Goal: Task Accomplishment & Management: Complete application form

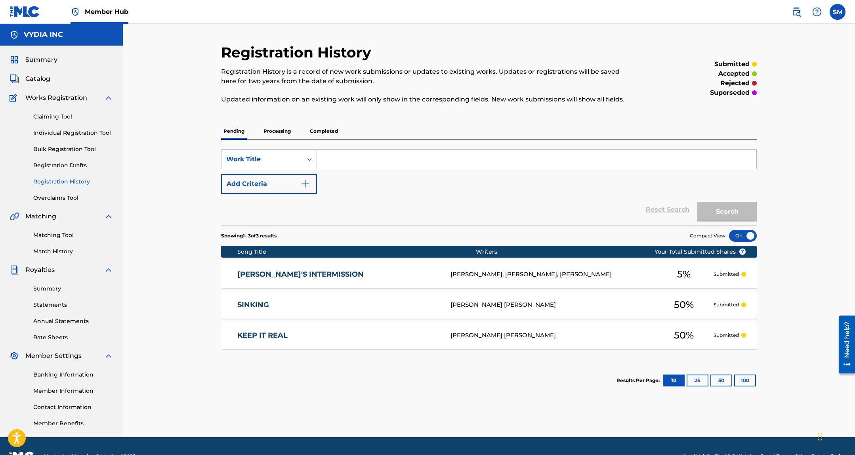
click at [276, 133] on p "Processing" at bounding box center [277, 131] width 32 height 17
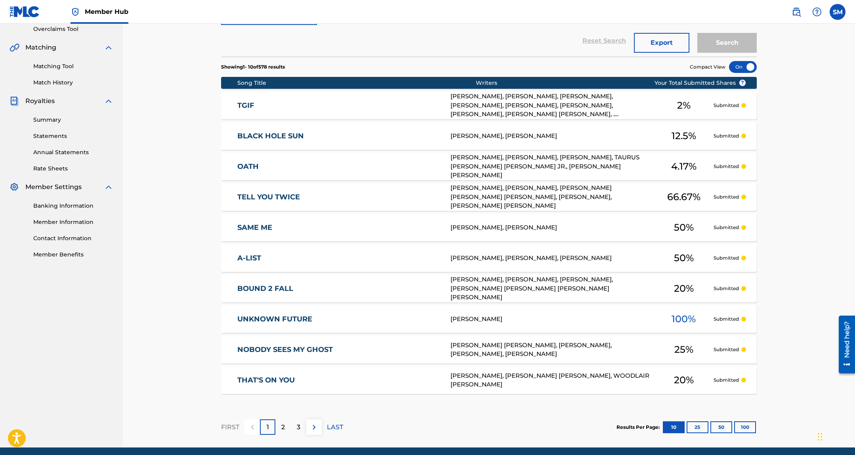
scroll to position [199, 0]
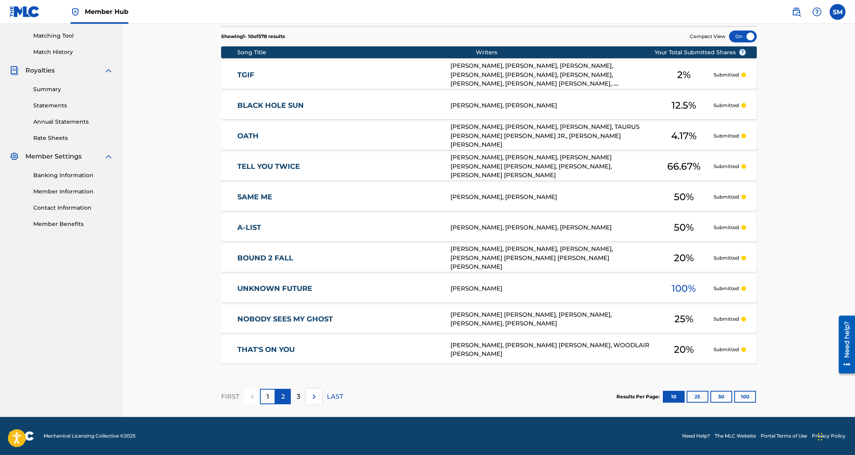
click at [281, 398] on p "2" at bounding box center [283, 397] width 4 height 10
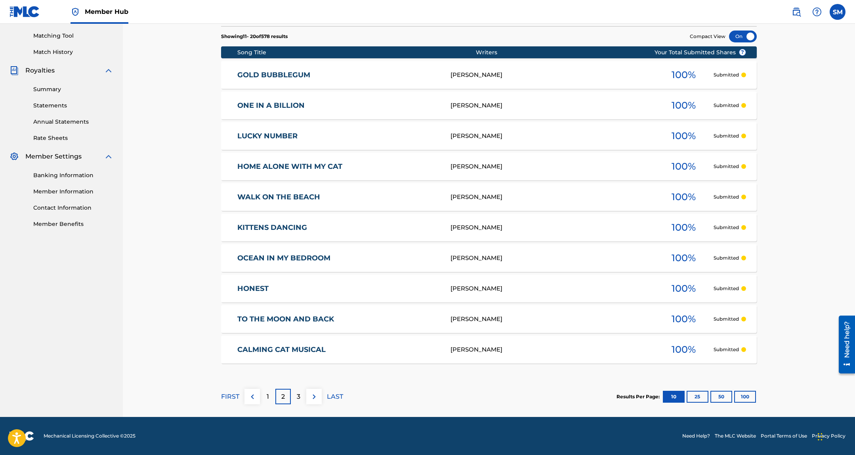
scroll to position [0, 0]
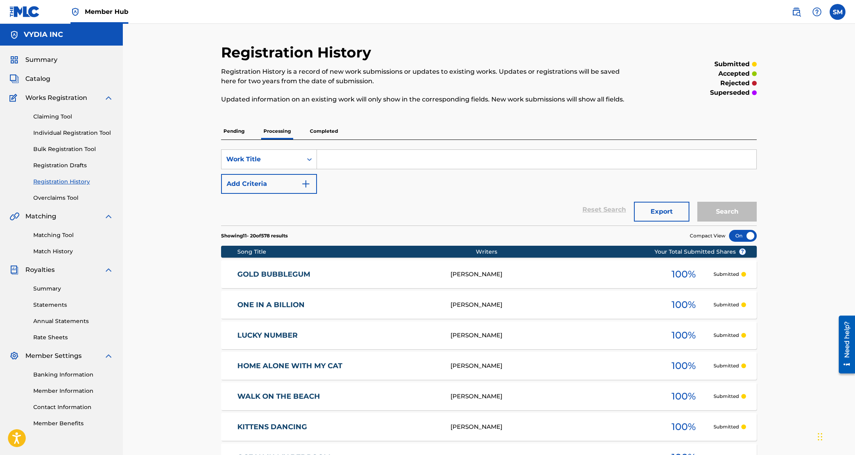
click at [224, 133] on p "Pending" at bounding box center [234, 131] width 26 height 17
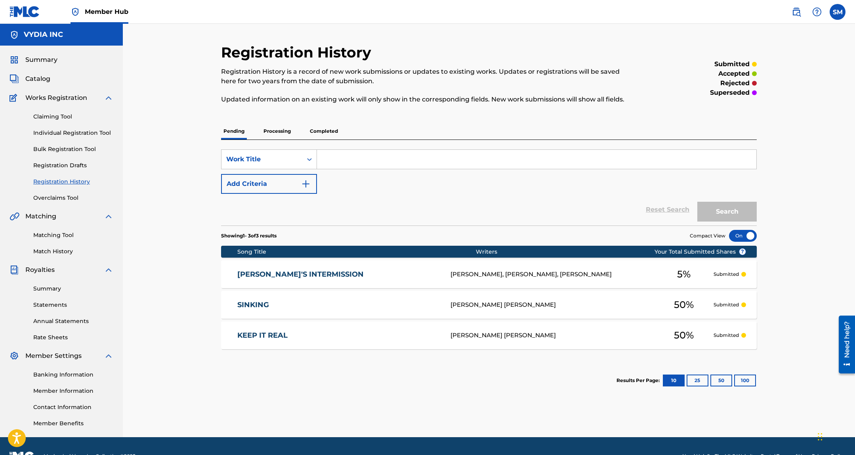
click at [331, 133] on p "Completed" at bounding box center [323, 131] width 33 height 17
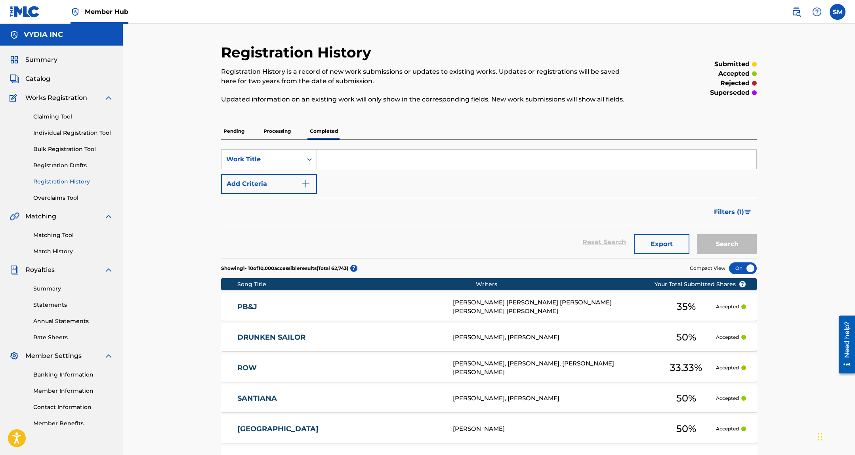
click at [358, 160] on input "Search Form" at bounding box center [536, 159] width 439 height 19
click at [401, 303] on link "PB&J" at bounding box center [339, 306] width 205 height 9
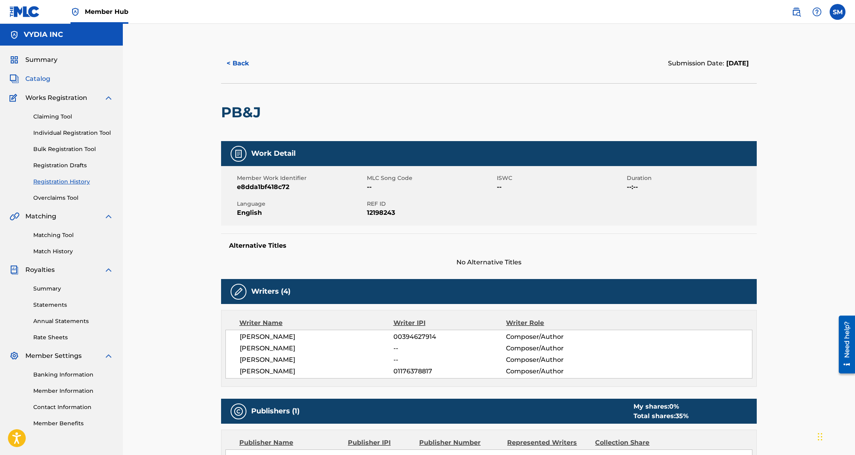
click at [35, 76] on span "Catalog" at bounding box center [37, 79] width 25 height 10
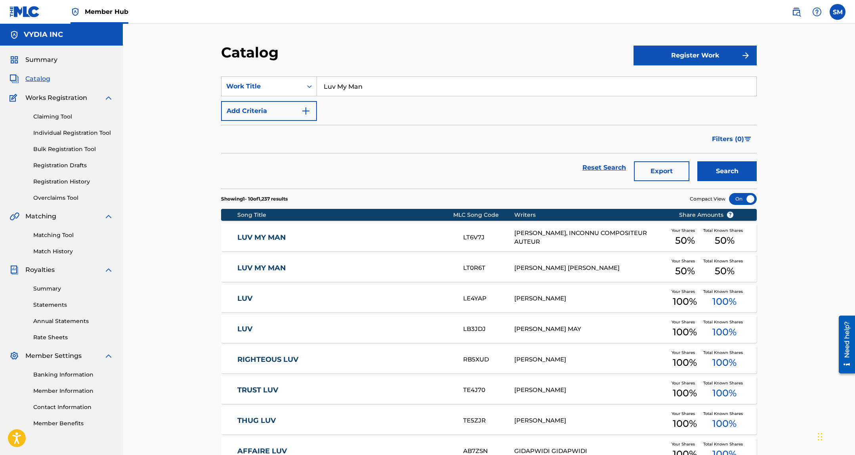
click at [346, 82] on input "Luv My Man" at bounding box center [536, 86] width 439 height 19
type input "pb&j"
click at [697, 161] on button "Search" at bounding box center [726, 171] width 59 height 20
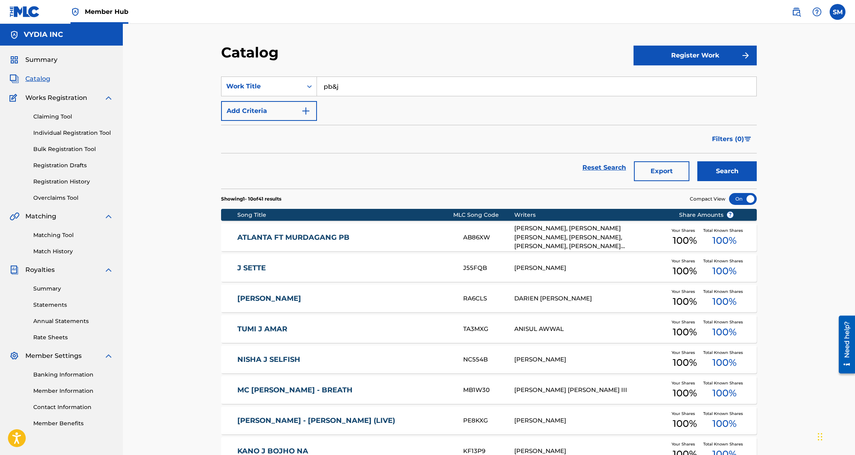
click at [362, 90] on input "pb&j" at bounding box center [536, 86] width 439 height 19
paste input "Look At Me Now - Live In the Backyard"
type input "Look At Me Now - Live In the Backyard"
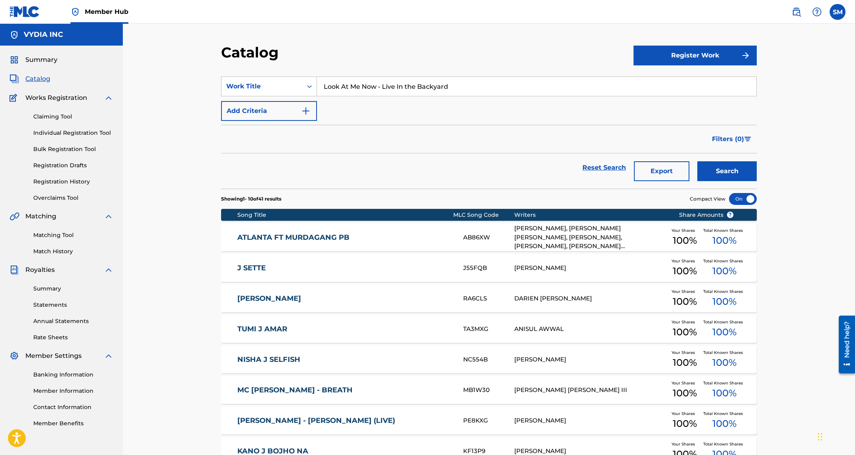
click at [697, 161] on button "Search" at bounding box center [726, 171] width 59 height 20
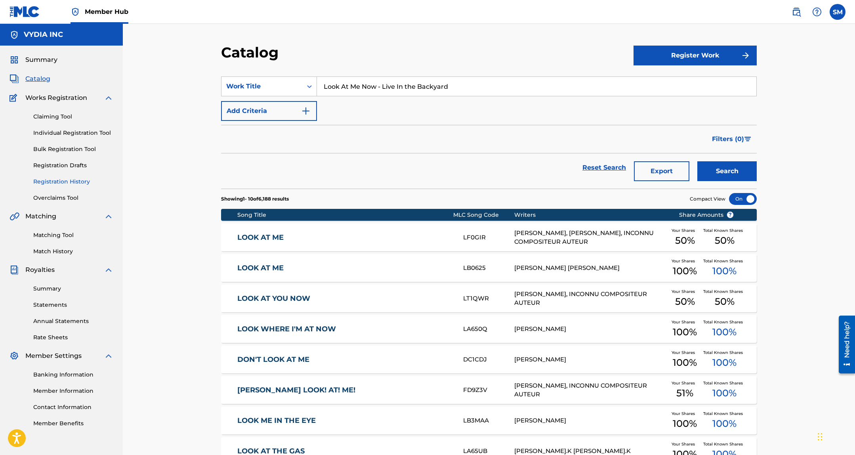
click at [64, 177] on link "Registration History" at bounding box center [73, 181] width 80 height 8
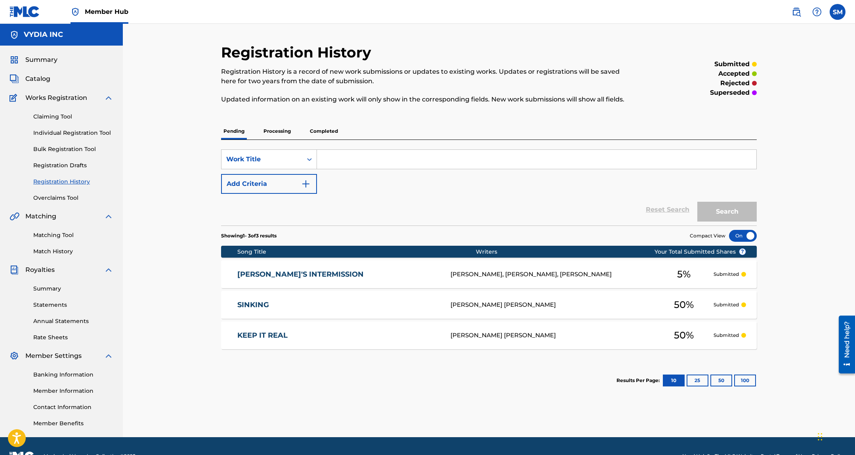
click at [324, 125] on p "Completed" at bounding box center [323, 131] width 33 height 17
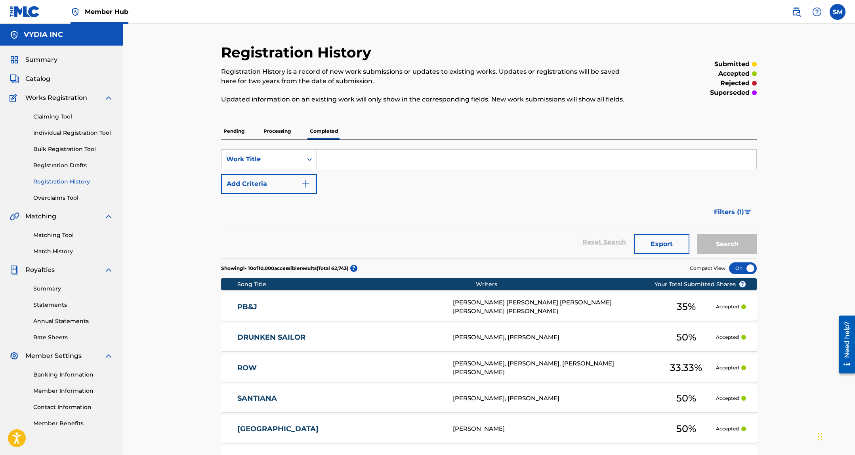
click at [361, 161] on input "Search Form" at bounding box center [536, 159] width 439 height 19
paste input "Look At Me Now - Live In the Backyard"
type input "Look At Me Now - Live In the Backyard"
click at [697, 234] on button "Search" at bounding box center [726, 244] width 59 height 20
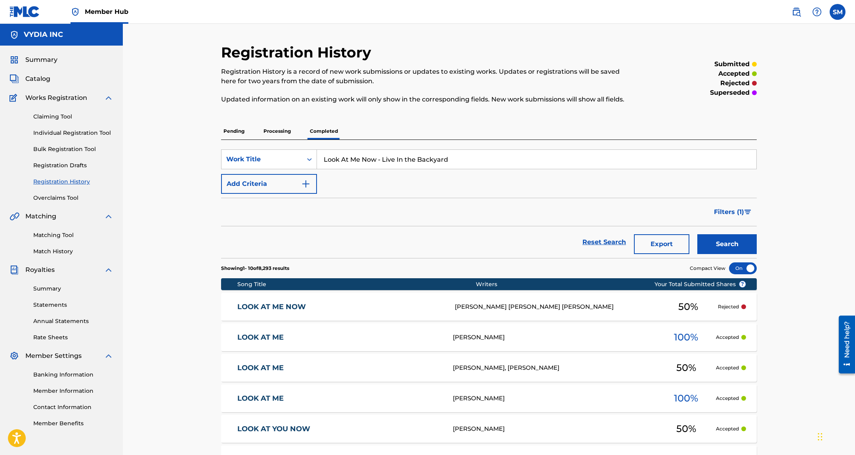
click at [406, 161] on input "Look At Me Now - Live In the Backyard" at bounding box center [536, 159] width 439 height 19
click at [460, 160] on input "Look At Me Now - Live In the Backyard" at bounding box center [536, 159] width 439 height 19
click at [56, 130] on link "Individual Registration Tool" at bounding box center [73, 133] width 80 height 8
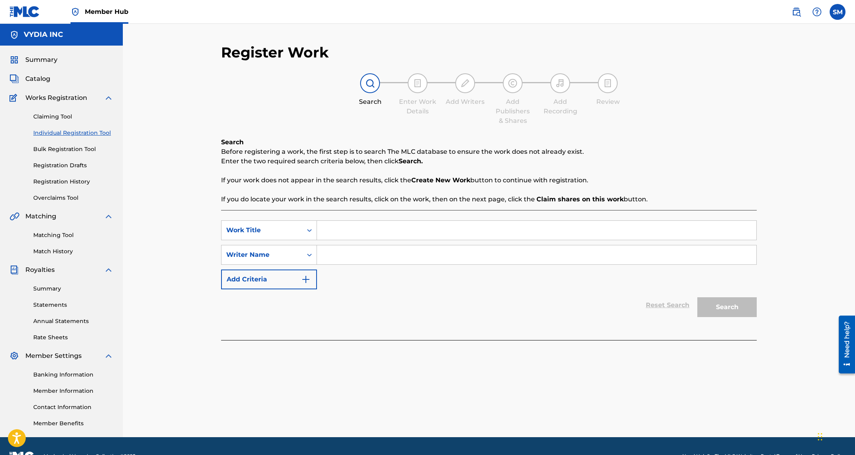
click at [357, 228] on input "Search Form" at bounding box center [536, 230] width 439 height 19
paste input "c151d3f4e9ff0587"
click at [365, 236] on input "c151d3f4e9ff0587" at bounding box center [536, 230] width 439 height 19
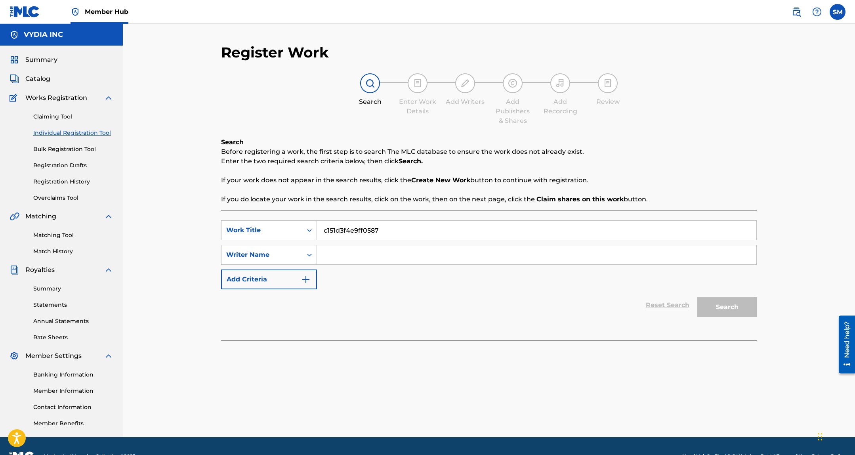
paste input "Look At Me Now - Live In the Backyard"
type input "Look At Me Now - Live In the Backyard"
click at [352, 260] on input "Search Form" at bounding box center [536, 254] width 439 height 19
type input "anthony anderson"
click at [697, 297] on button "Search" at bounding box center [726, 307] width 59 height 20
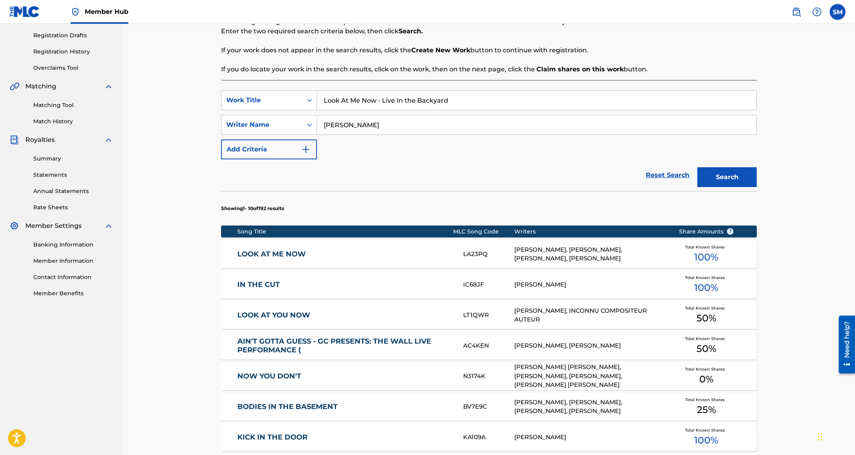
scroll to position [356, 0]
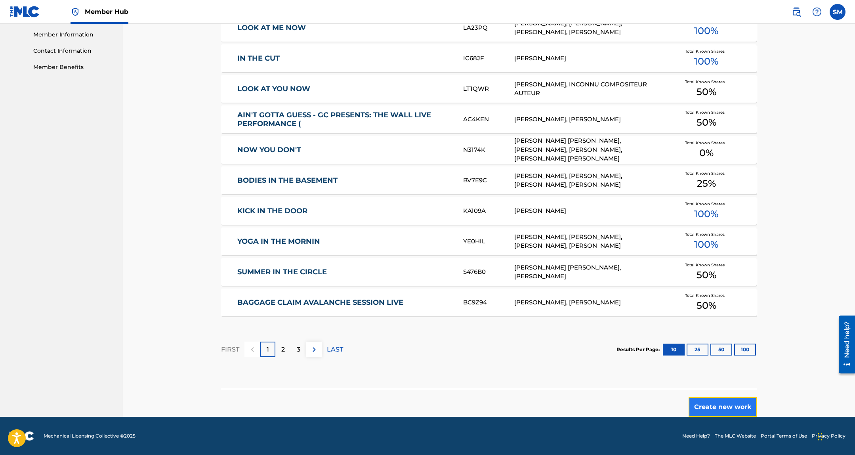
click at [701, 404] on button "Create new work" at bounding box center [722, 407] width 68 height 20
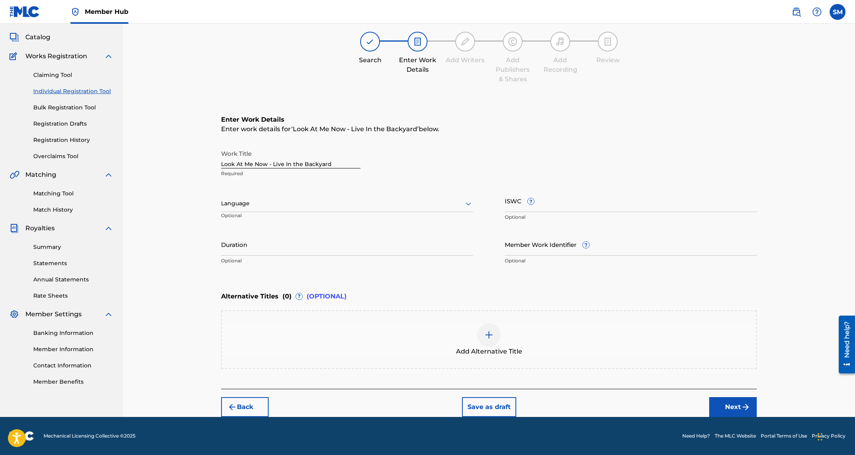
scroll to position [42, 0]
click at [535, 256] on div "Member Work Identifier ? Optional" at bounding box center [631, 251] width 252 height 36
click at [574, 250] on input "Member Work Identifier ?" at bounding box center [631, 244] width 252 height 23
paste input "c151d3f4e9ff05"
type input "c151d3f4e9ff05"
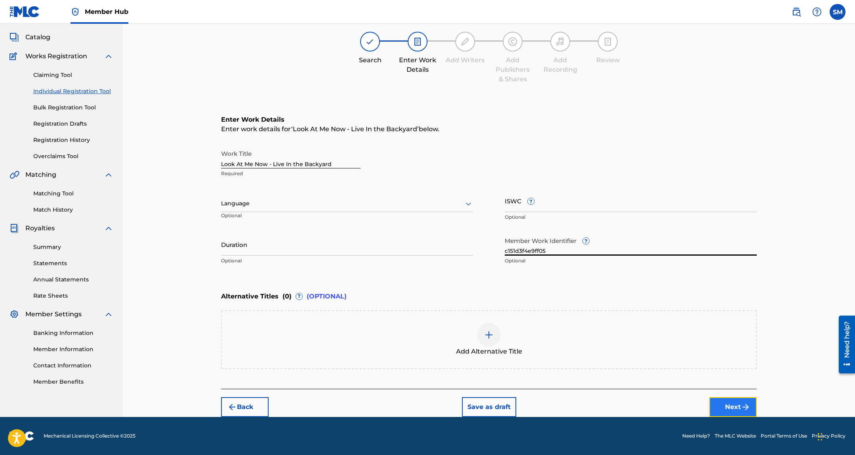
click at [733, 408] on button "Next" at bounding box center [733, 407] width 48 height 20
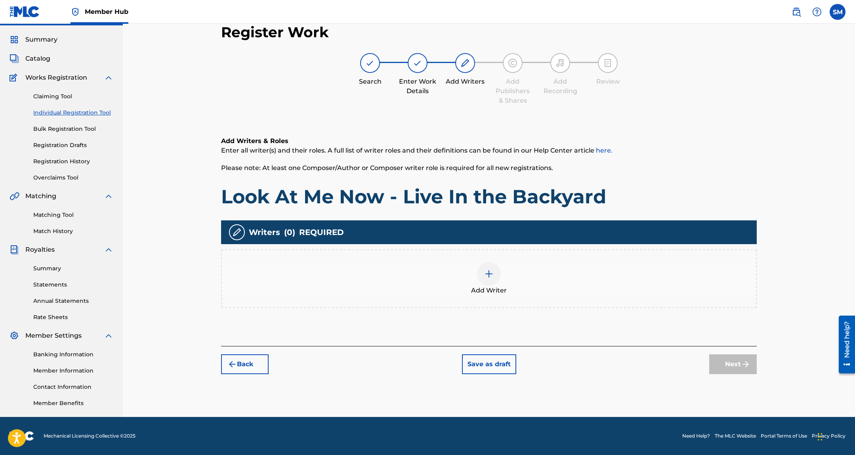
scroll to position [20, 0]
click at [488, 288] on span "Add Writer" at bounding box center [489, 291] width 36 height 10
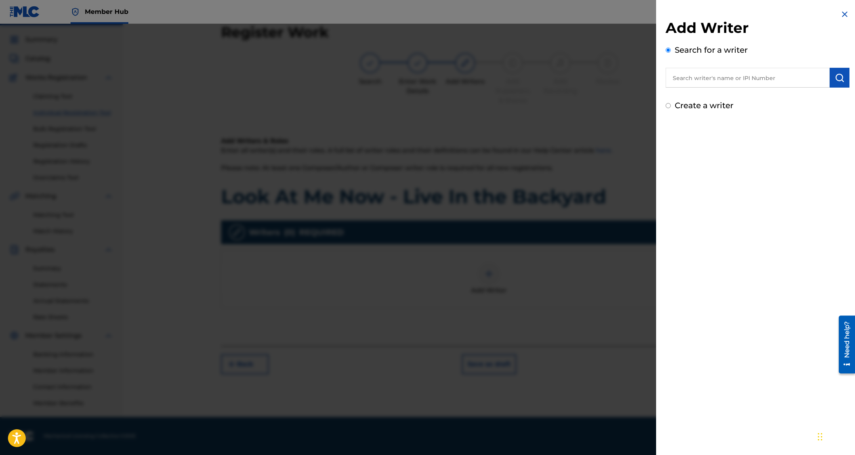
click at [702, 74] on input "text" at bounding box center [747, 78] width 164 height 20
type input "anthony rian anderson"
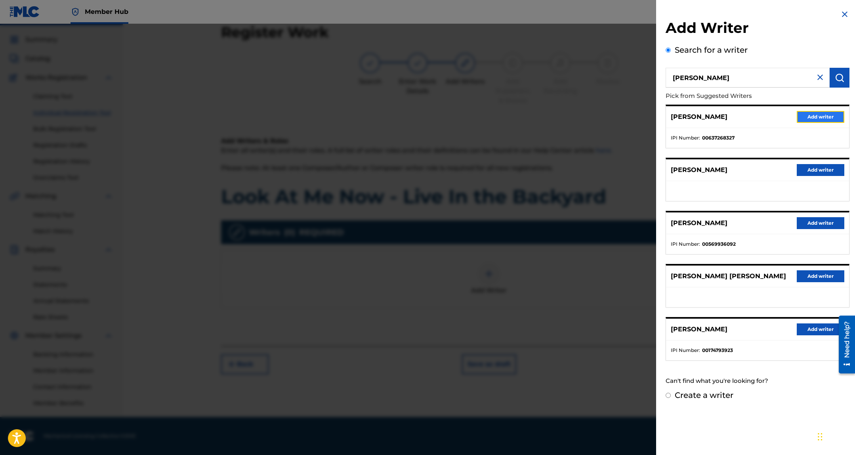
click at [811, 116] on button "Add writer" at bounding box center [820, 117] width 48 height 12
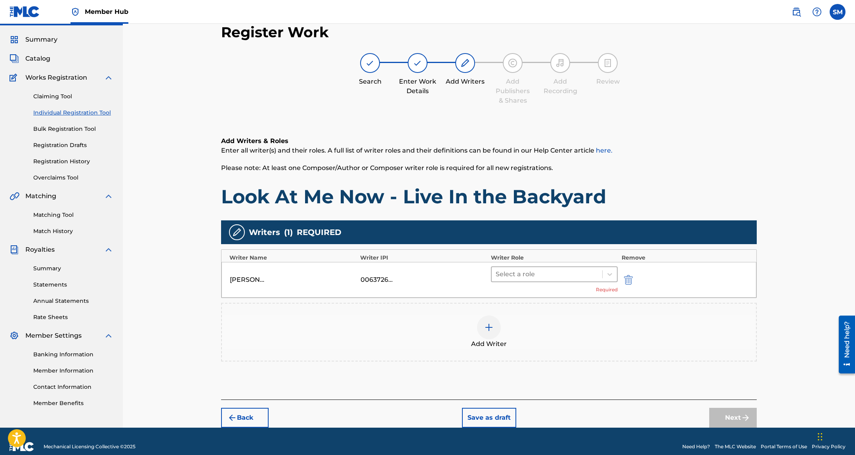
click at [531, 275] on div at bounding box center [546, 274] width 103 height 11
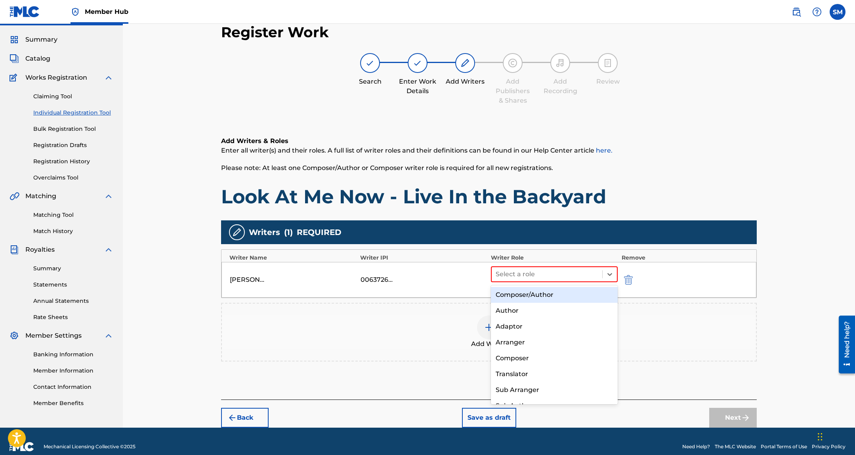
click at [541, 290] on div "Composer/Author" at bounding box center [554, 295] width 127 height 16
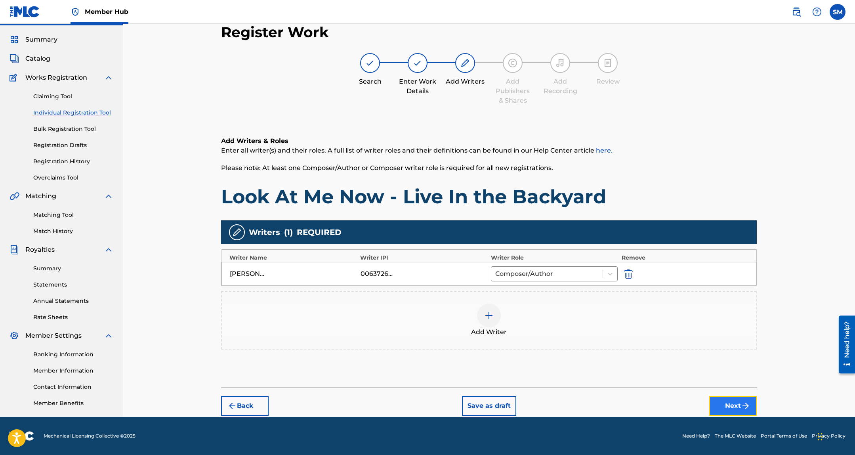
click at [739, 410] on button "Next" at bounding box center [733, 406] width 48 height 20
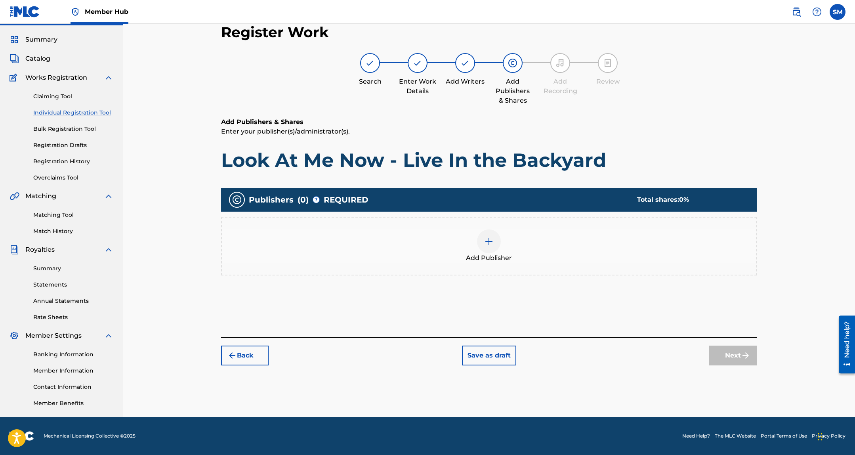
click at [485, 253] on span "Add Publisher" at bounding box center [489, 258] width 46 height 10
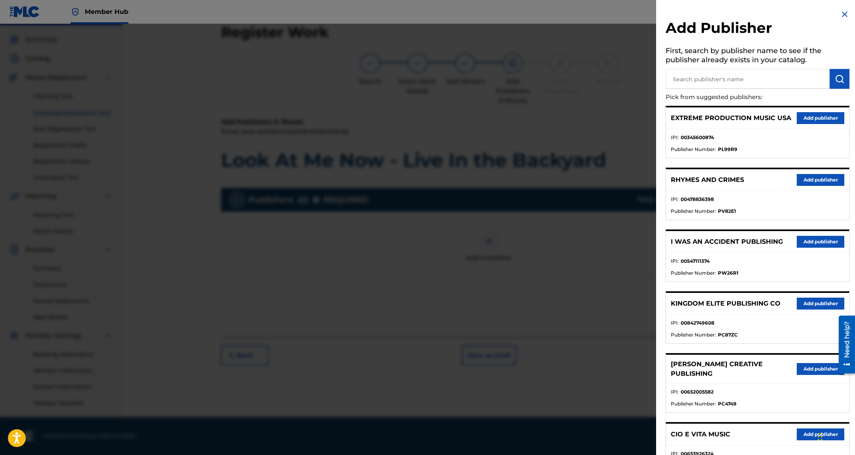
click at [695, 87] on input "text" at bounding box center [747, 79] width 164 height 20
type input "its tope"
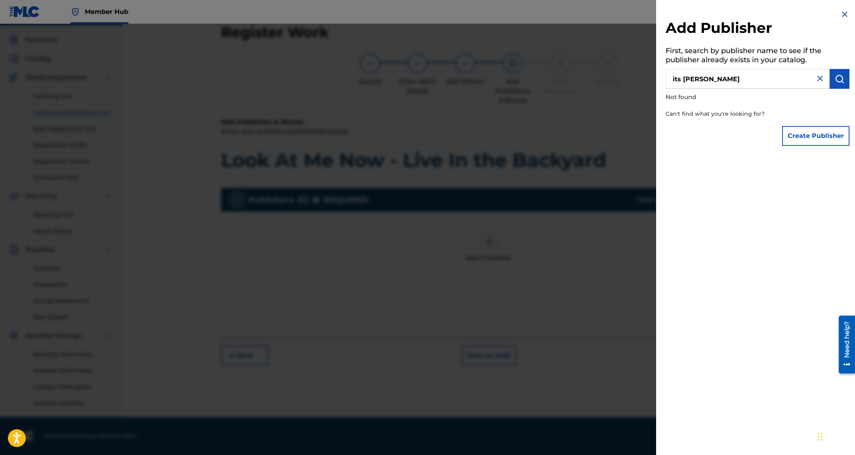
click at [732, 83] on input "its tope" at bounding box center [747, 79] width 164 height 20
type input "T"
click at [758, 72] on input "IT'S TOPE" at bounding box center [747, 79] width 164 height 20
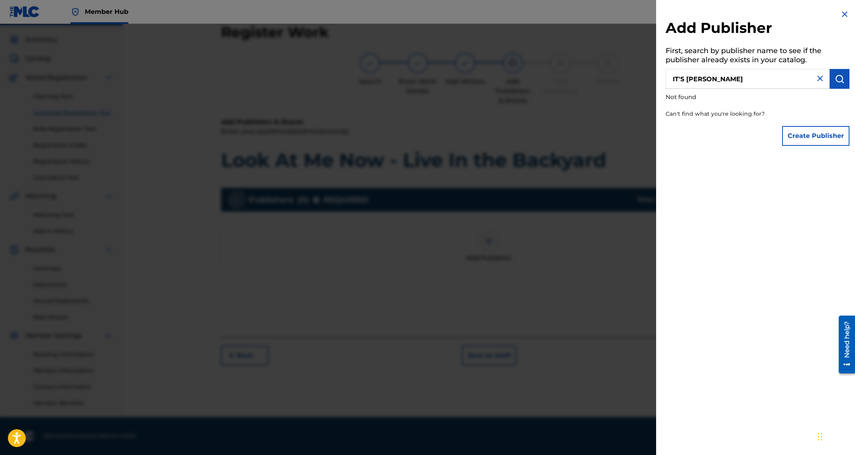
click at [758, 72] on input "IT'S TOPE" at bounding box center [747, 79] width 164 height 20
paste input "S"
type input "ITSTOPE"
click at [800, 139] on button "Create Publisher" at bounding box center [815, 136] width 67 height 20
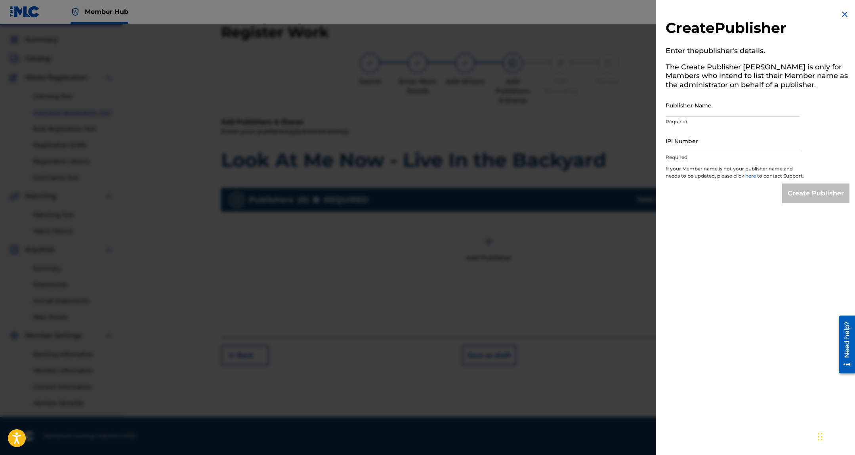
click at [843, 10] on img at bounding box center [845, 15] width 10 height 10
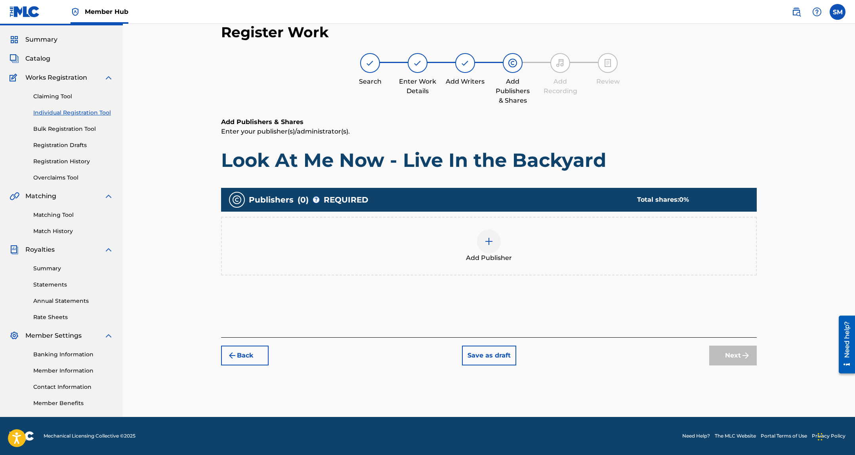
click at [477, 244] on div at bounding box center [489, 241] width 24 height 24
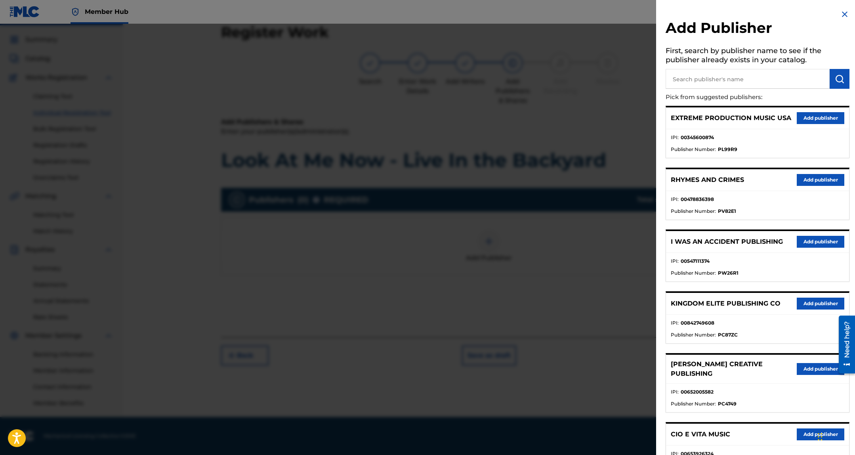
click at [730, 87] on input "text" at bounding box center [747, 79] width 164 height 20
paste input "ITSTOPE"
type input "ITSTOPE"
click at [841, 80] on img "submit" at bounding box center [839, 79] width 10 height 10
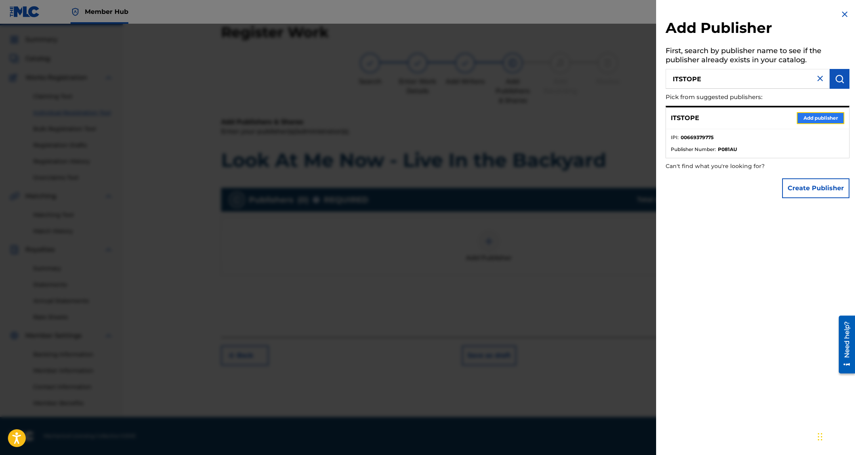
click at [811, 119] on button "Add publisher" at bounding box center [820, 118] width 48 height 12
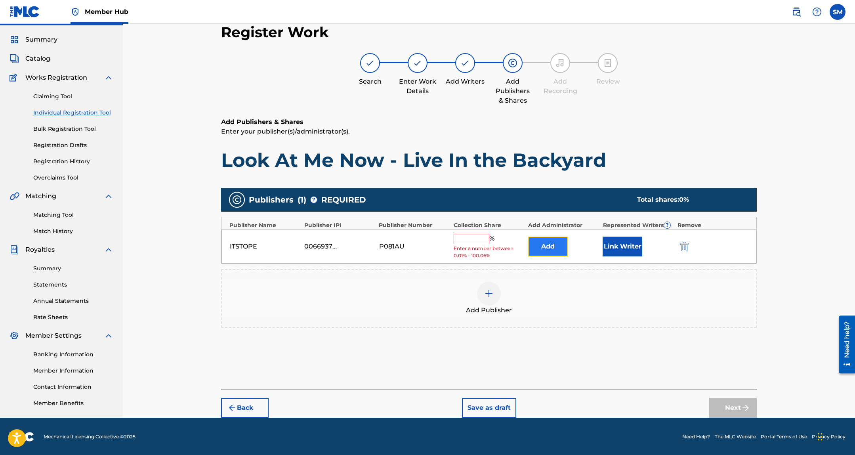
click at [555, 247] on button "Add" at bounding box center [548, 246] width 40 height 20
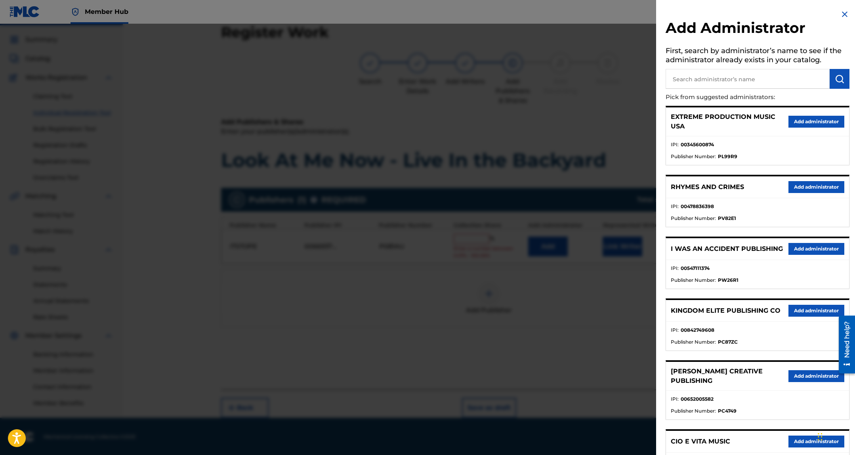
click at [717, 80] on input "text" at bounding box center [747, 79] width 164 height 20
type input "label hub"
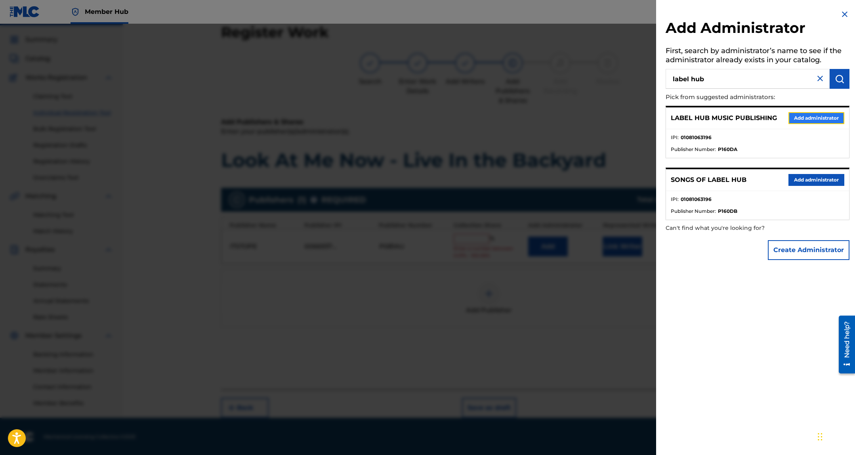
click at [798, 120] on button "Add administrator" at bounding box center [816, 118] width 56 height 12
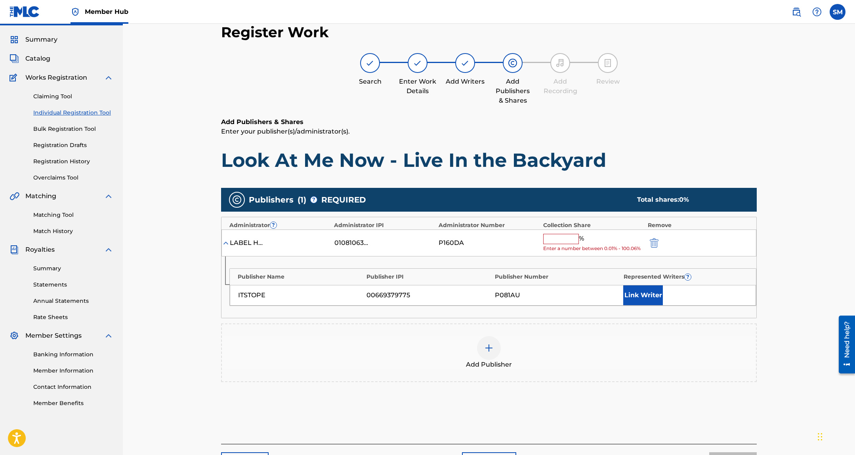
click at [563, 236] on input "text" at bounding box center [561, 239] width 36 height 10
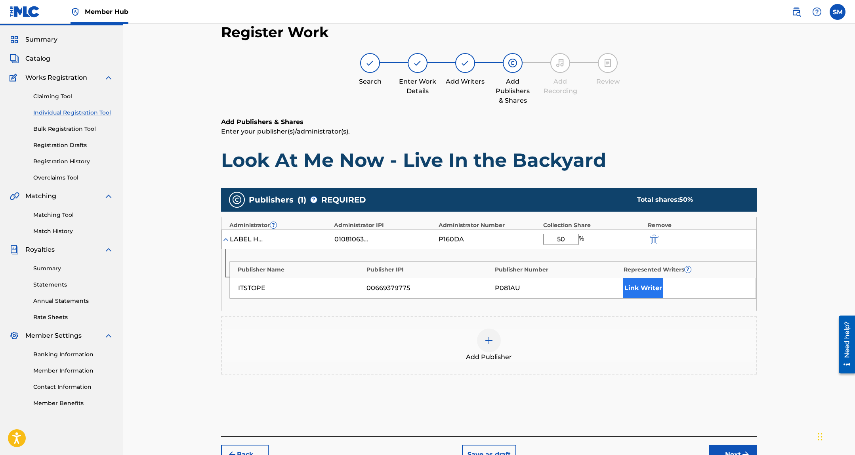
type input "50"
click at [653, 288] on button "Link Writer" at bounding box center [643, 288] width 40 height 20
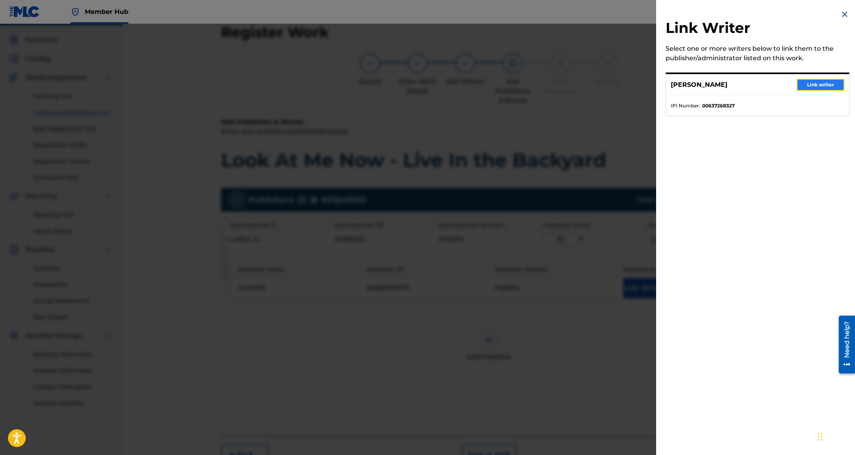
click at [803, 89] on button "Link writer" at bounding box center [820, 85] width 48 height 12
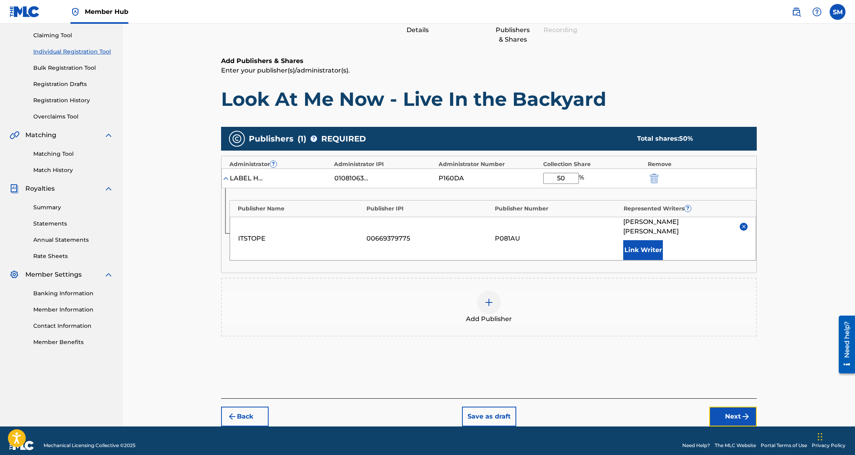
drag, startPoint x: 741, startPoint y: 411, endPoint x: 697, endPoint y: 371, distance: 59.5
click at [742, 411] on img "submit" at bounding box center [746, 416] width 10 height 10
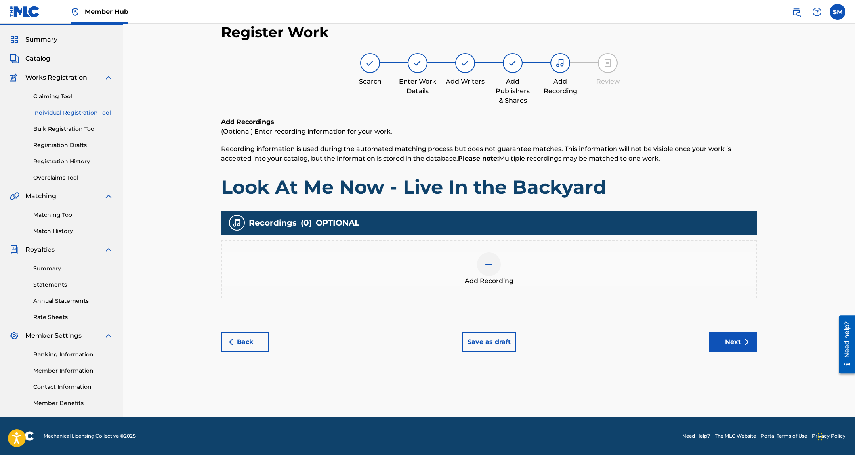
click at [490, 263] on img at bounding box center [489, 264] width 10 height 10
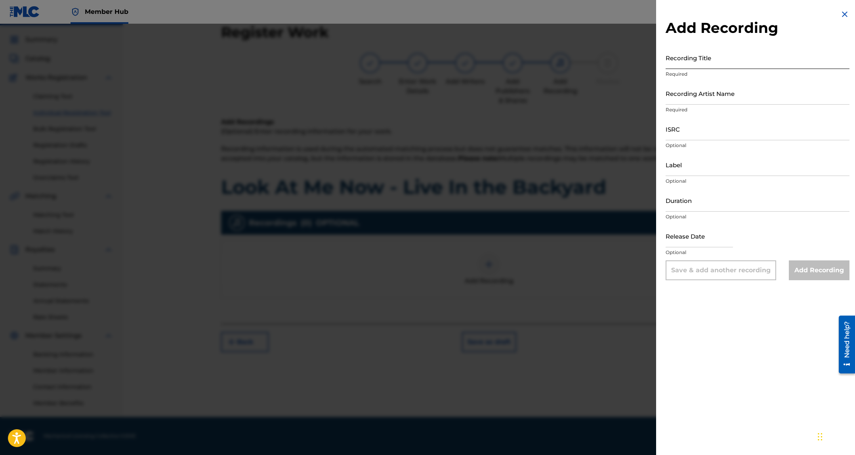
click at [674, 67] on input "Recording Title" at bounding box center [757, 57] width 184 height 23
click at [686, 66] on input "Recording Title" at bounding box center [757, 57] width 184 height 23
paste input "Look At Me Now - Live In the Backyard"
type input "Look At Me Now - Live In the Backyard"
click at [690, 100] on input "Recording Artist Name" at bounding box center [757, 93] width 184 height 23
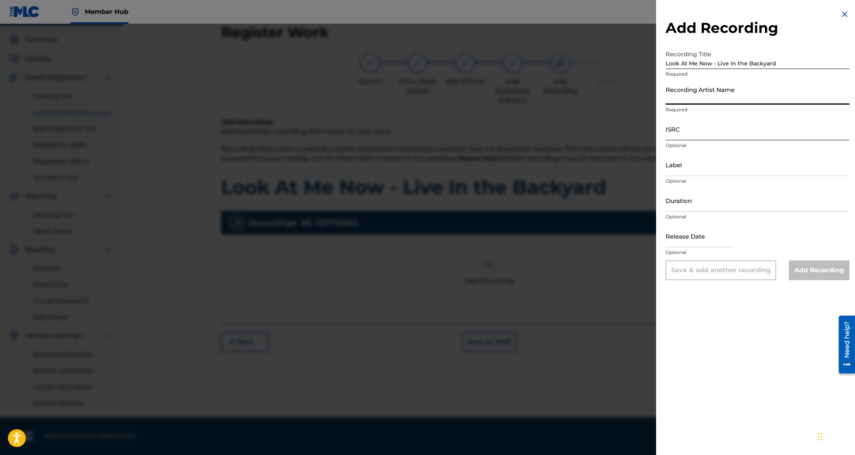
paste input "LaRussell"
type input "LaRussell"
click at [705, 132] on input "ISRC" at bounding box center [757, 129] width 184 height 23
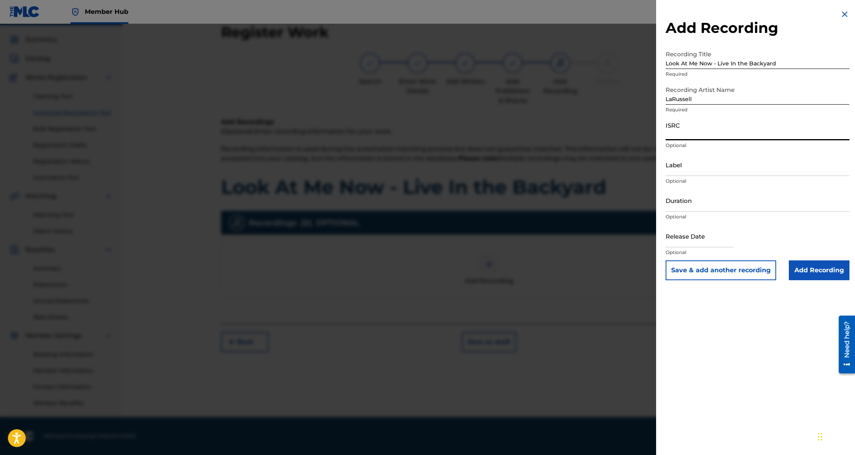
paste input "QZFZ72229238"
type input "QZFZ72229238"
click at [818, 263] on input "Add Recording" at bounding box center [819, 270] width 61 height 20
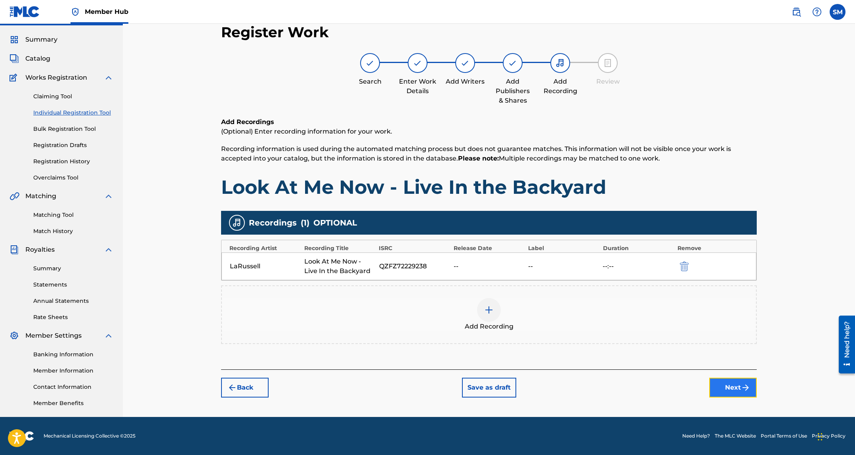
click at [728, 384] on button "Next" at bounding box center [733, 387] width 48 height 20
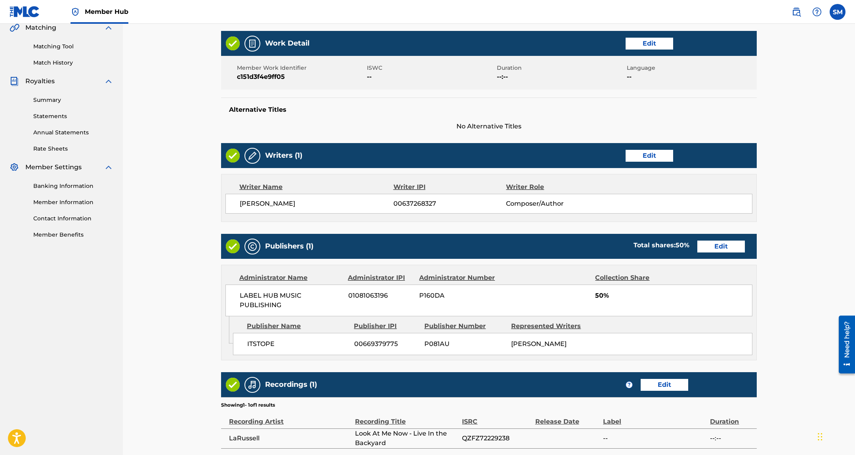
scroll to position [268, 0]
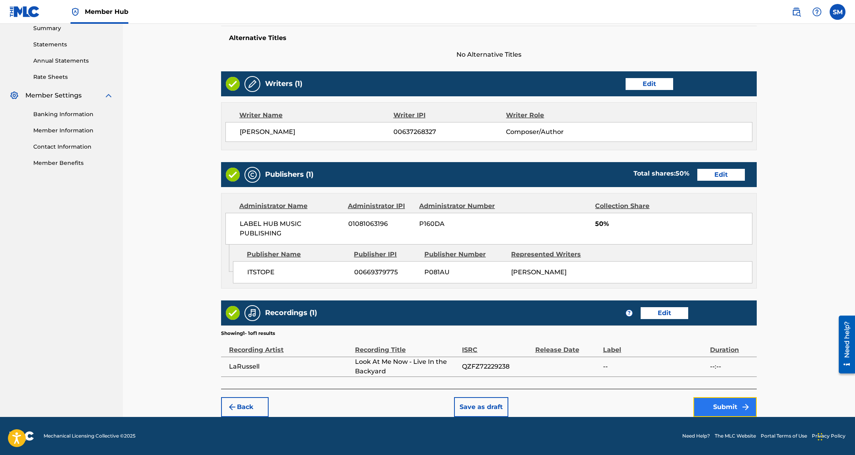
click at [723, 408] on button "Submit" at bounding box center [724, 407] width 63 height 20
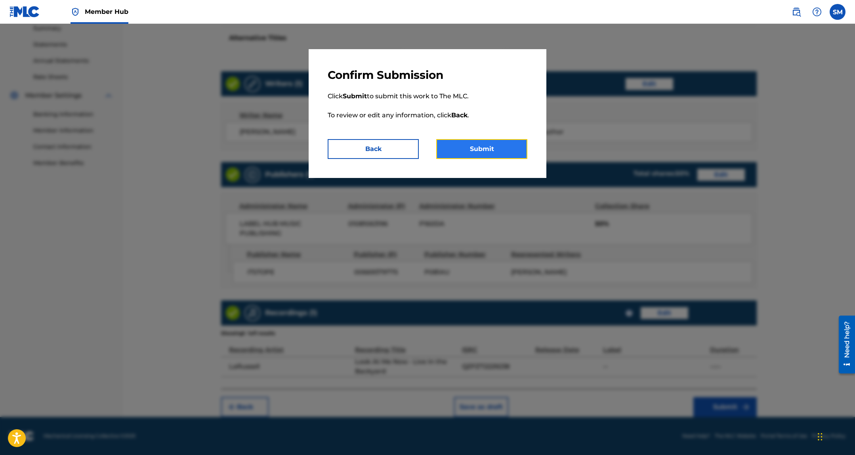
click at [497, 152] on button "Submit" at bounding box center [481, 149] width 91 height 20
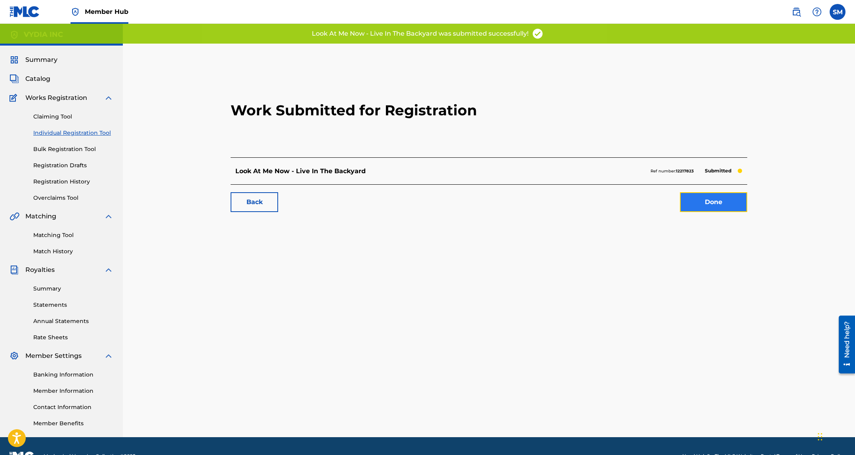
click at [694, 198] on link "Done" at bounding box center [713, 202] width 67 height 20
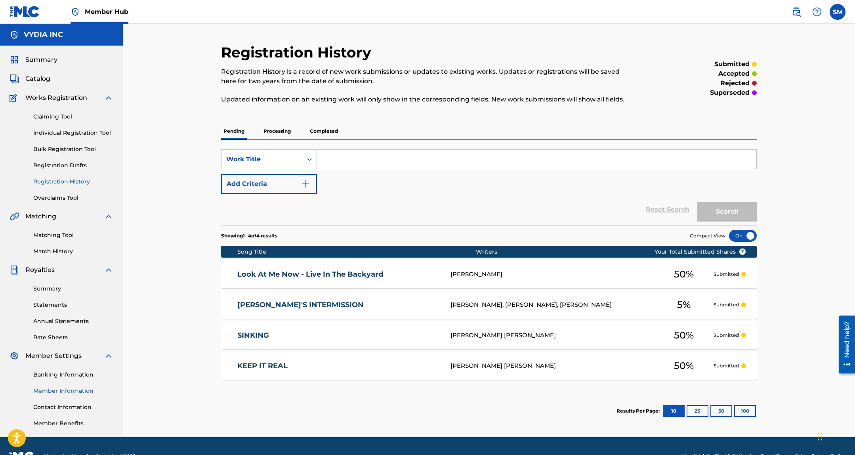
click at [52, 393] on link "Member Information" at bounding box center [73, 391] width 80 height 8
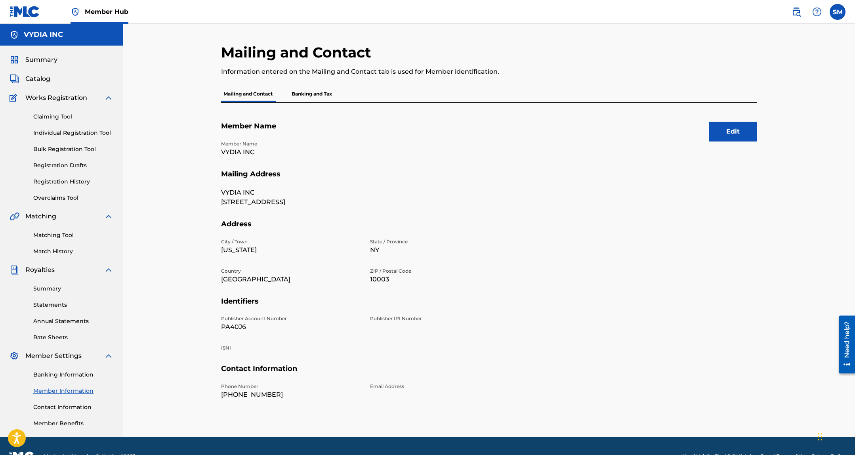
click at [229, 323] on p "PA40J6" at bounding box center [290, 327] width 139 height 10
copy p "PA40J6"
click at [39, 74] on span "Catalog" at bounding box center [37, 79] width 25 height 10
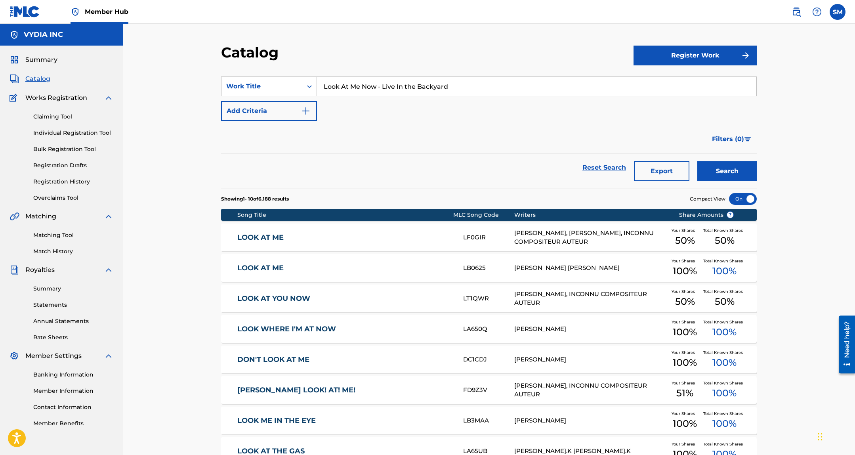
click at [345, 88] on input "Look At Me Now - Live In the Backyard" at bounding box center [536, 86] width 439 height 19
type input "endless fashion"
click at [697, 161] on button "Search" at bounding box center [726, 171] width 59 height 20
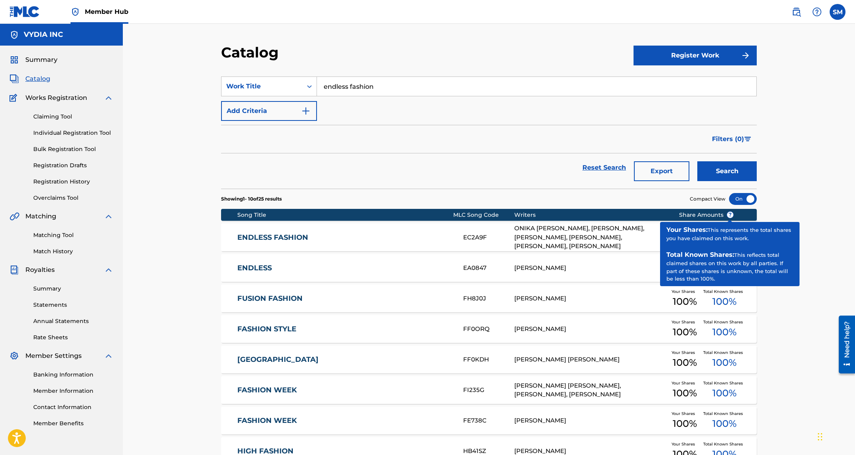
click at [569, 230] on div "ONIKA TANYA MARAJ, SYMERE WOODS, GIANFRANCO RANDONE, IVISION SMITH, MAURIZIO LO…" at bounding box center [590, 237] width 152 height 27
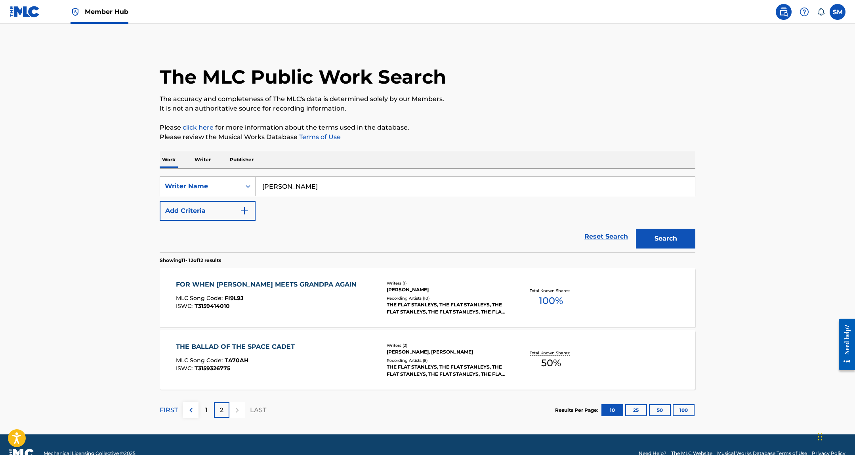
click at [274, 182] on input "Jack Radin" at bounding box center [474, 186] width 439 height 19
click at [222, 189] on div "Writer Name" at bounding box center [200, 186] width 71 height 10
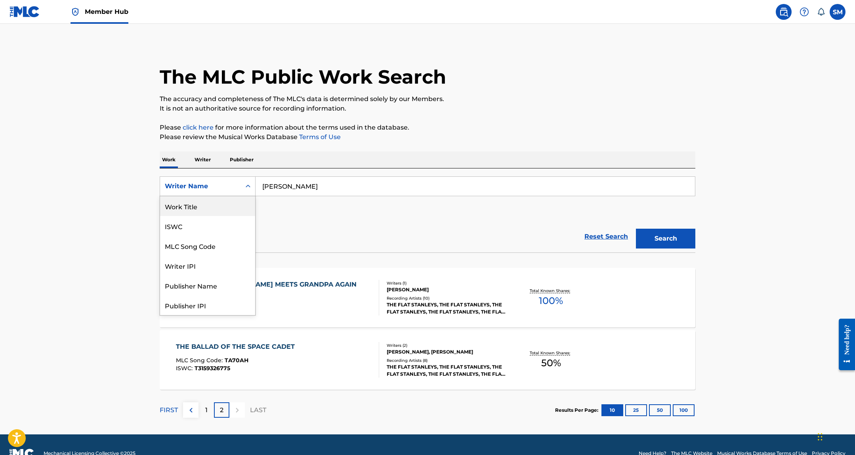
click at [202, 206] on div "Work Title" at bounding box center [207, 206] width 95 height 20
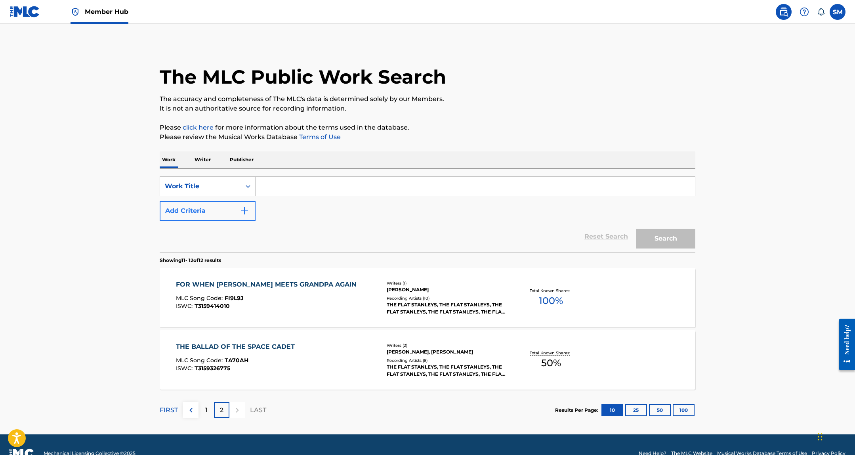
click at [273, 185] on input "Search Form" at bounding box center [474, 186] width 439 height 19
click at [321, 185] on input "Look At Me Now - Live In the Backyard" at bounding box center [474, 186] width 439 height 19
type input "Look At Me Now Live In the Backyard"
click at [636, 229] on button "Search" at bounding box center [665, 239] width 59 height 20
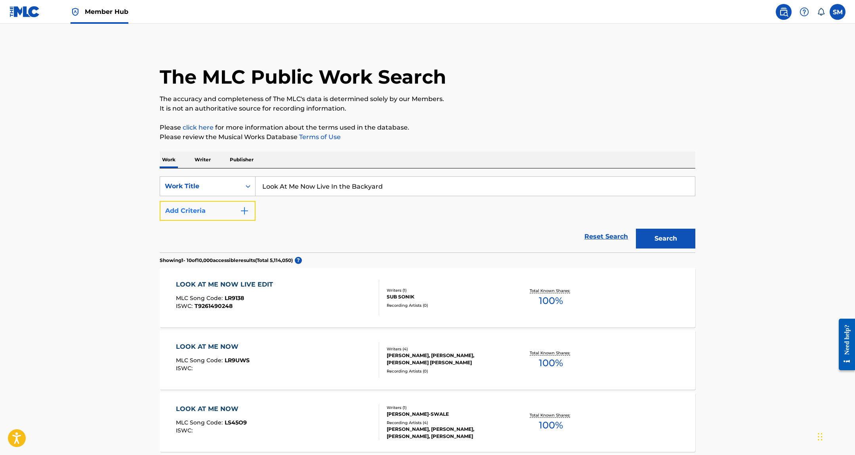
click at [251, 210] on button "Add Criteria" at bounding box center [208, 211] width 96 height 20
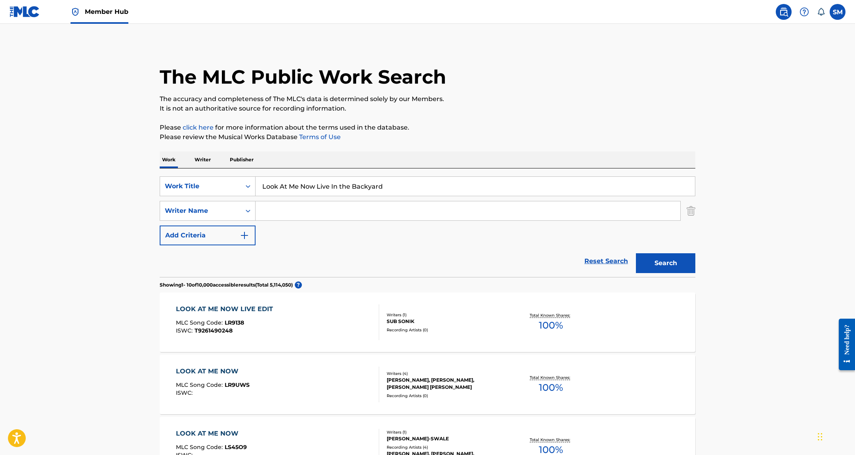
click at [284, 210] on input "Search Form" at bounding box center [467, 210] width 425 height 19
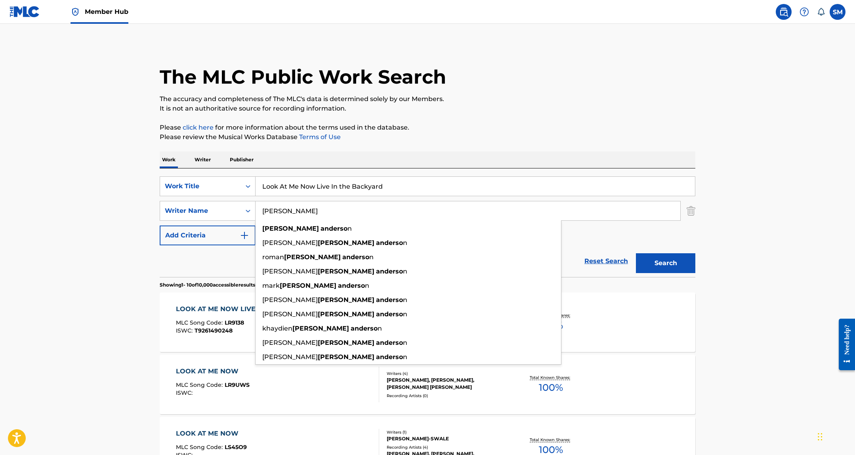
type input "anthony anderson"
click at [636, 253] on button "Search" at bounding box center [665, 263] width 59 height 20
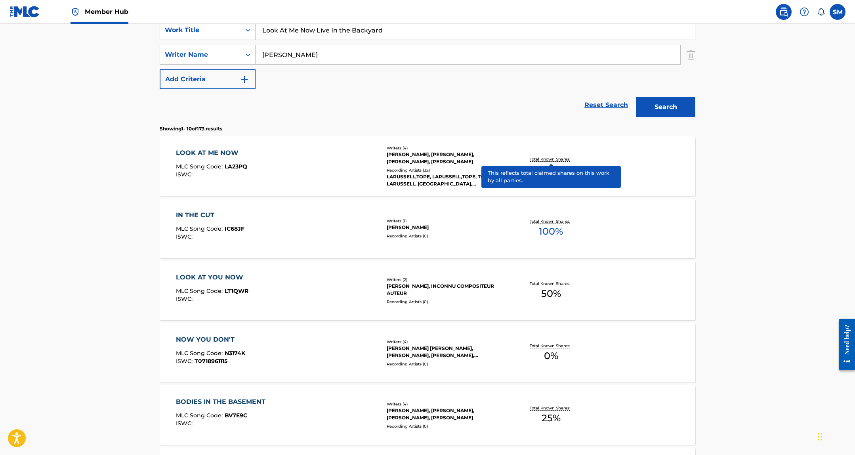
scroll to position [156, 0]
click at [448, 176] on div "LARUSSELL,TOPE, LARUSSELL,TOPE, TOPE, LARUSSELL, TOPE, LARUSSELL, LARUSSELL & T…" at bounding box center [447, 180] width 120 height 14
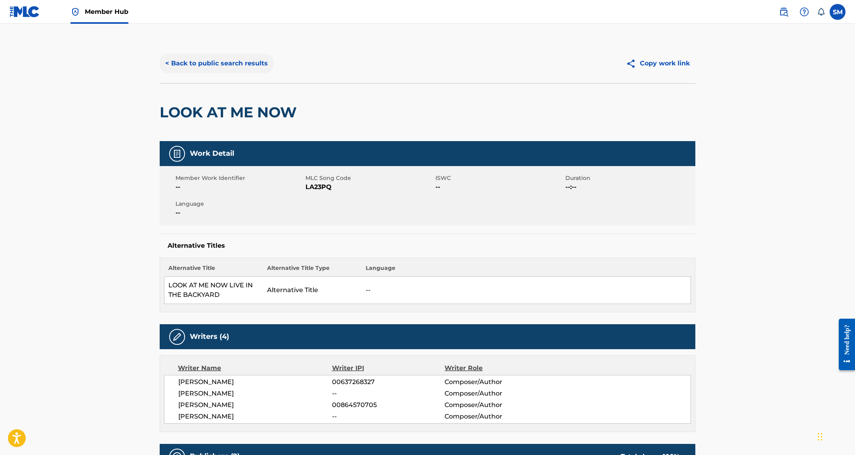
click at [204, 55] on button "< Back to public search results" at bounding box center [217, 63] width 114 height 20
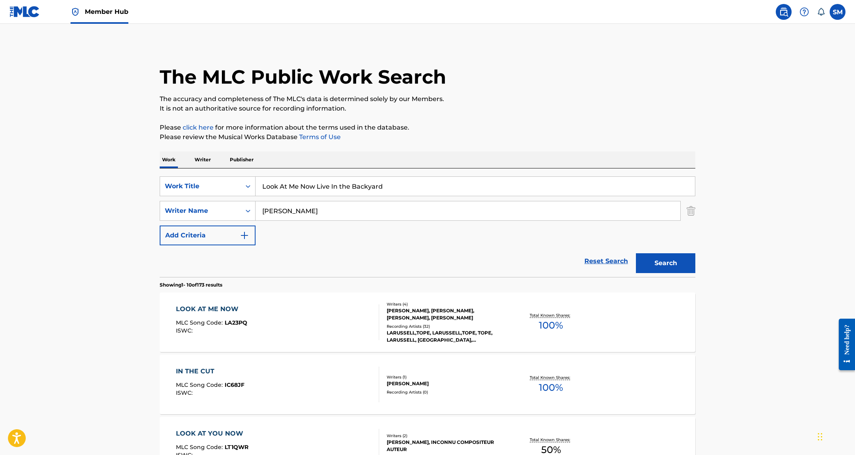
click at [291, 188] on input "Look At Me Now Live In the Backyard" at bounding box center [474, 186] width 439 height 19
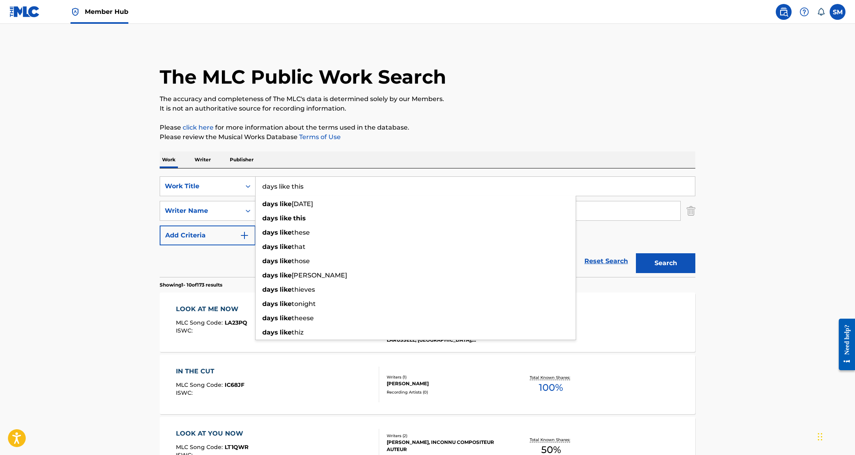
type input "days like this"
click at [636, 253] on button "Search" at bounding box center [665, 263] width 59 height 20
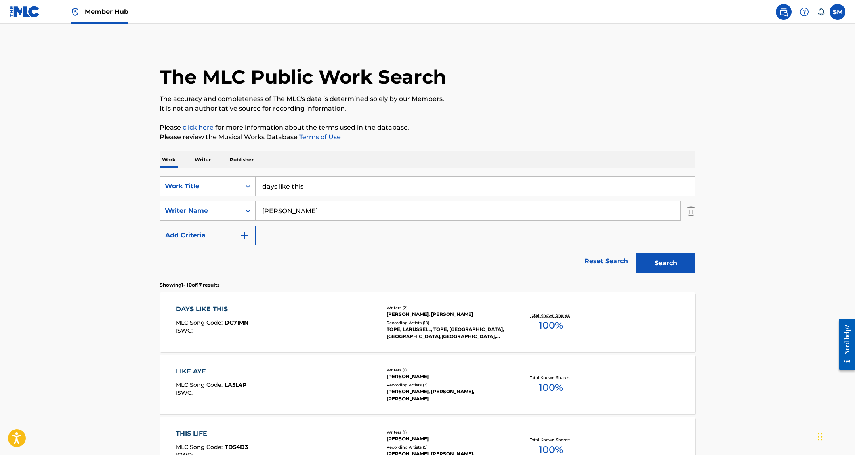
click at [402, 321] on div "Recording Artists ( 18 )" at bounding box center [447, 323] width 120 height 6
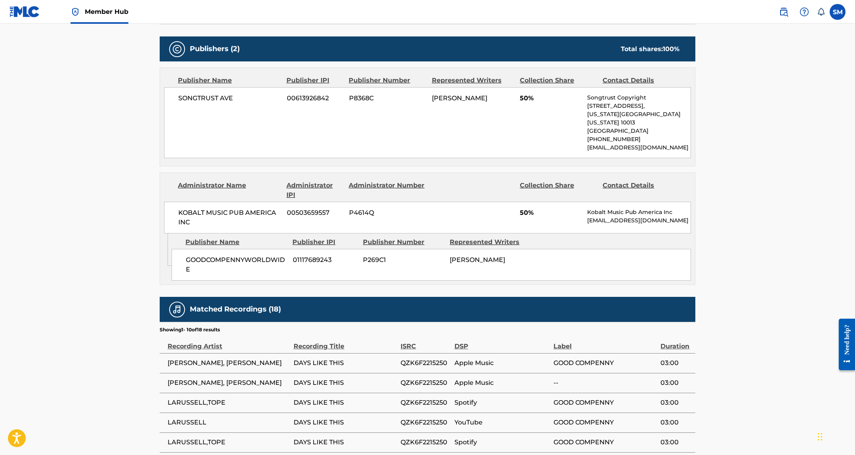
scroll to position [329, 0]
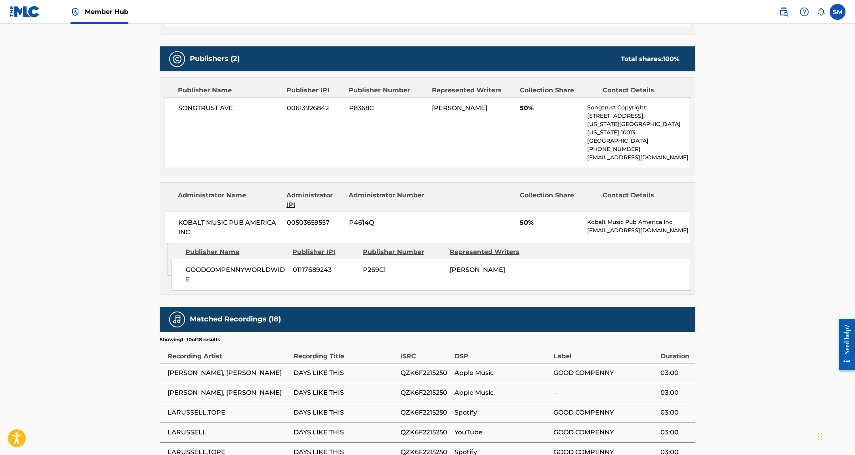
click at [216, 247] on div "Publisher Name" at bounding box center [235, 252] width 101 height 10
click at [213, 265] on span "GOODCOMPENNYWORLDWIDE" at bounding box center [236, 274] width 101 height 19
click at [347, 265] on span "01117689243" at bounding box center [325, 270] width 64 height 10
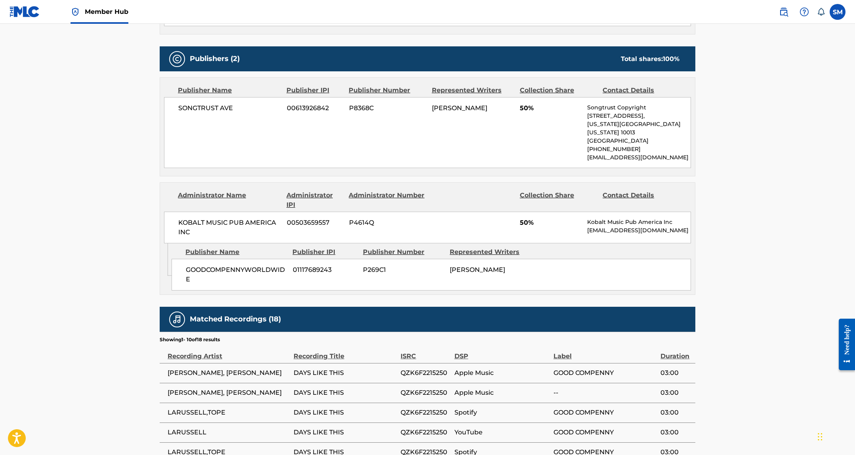
click at [347, 265] on span "01117689243" at bounding box center [325, 270] width 64 height 10
click at [278, 265] on span "GOODCOMPENNYWORLDWIDE" at bounding box center [236, 274] width 101 height 19
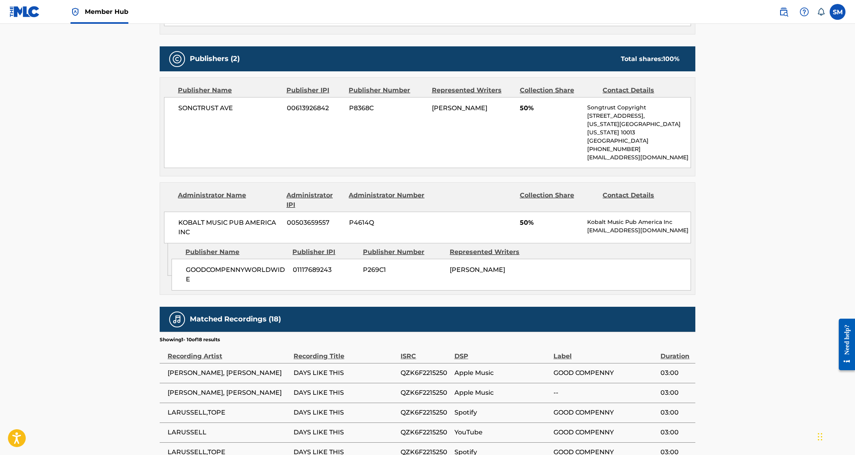
click at [517, 259] on div "GOODCOMPENNYWORLDWIDE 01117689243 P269C1 LARUSSELL THOMAS" at bounding box center [430, 275] width 519 height 32
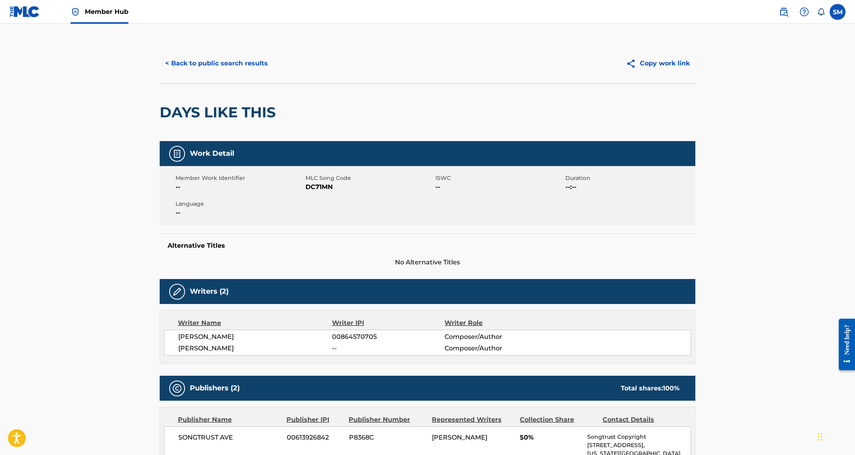
click at [324, 182] on span "DC71MN" at bounding box center [369, 187] width 128 height 10
copy span "DC71MN"
click at [255, 67] on button "< Back to public search results" at bounding box center [217, 63] width 114 height 20
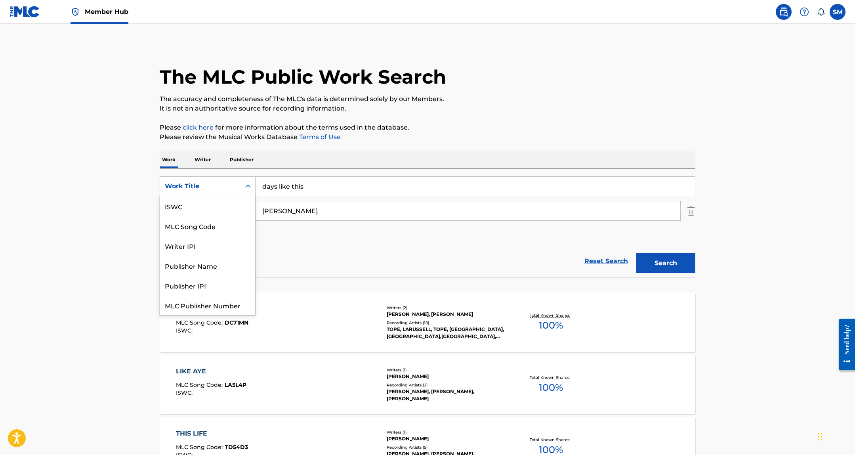
click at [225, 184] on div "Work Title" at bounding box center [200, 186] width 71 height 10
click at [217, 210] on div "MLC Song Code" at bounding box center [207, 208] width 95 height 20
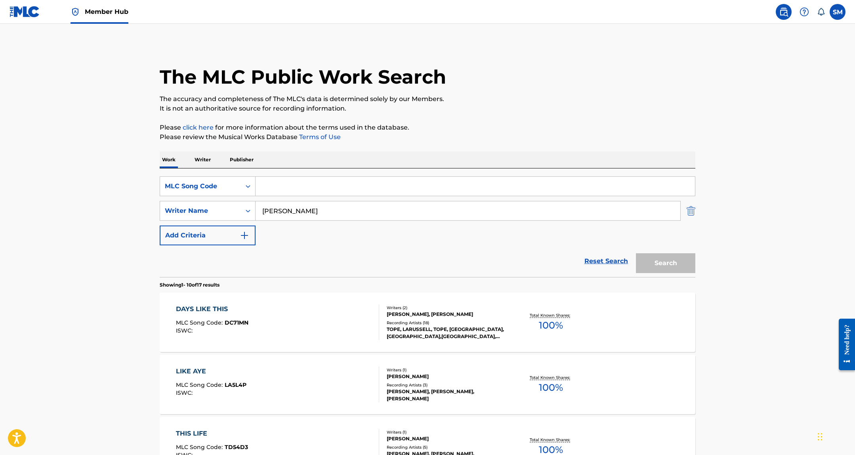
click at [694, 209] on img "Search Form" at bounding box center [690, 211] width 9 height 20
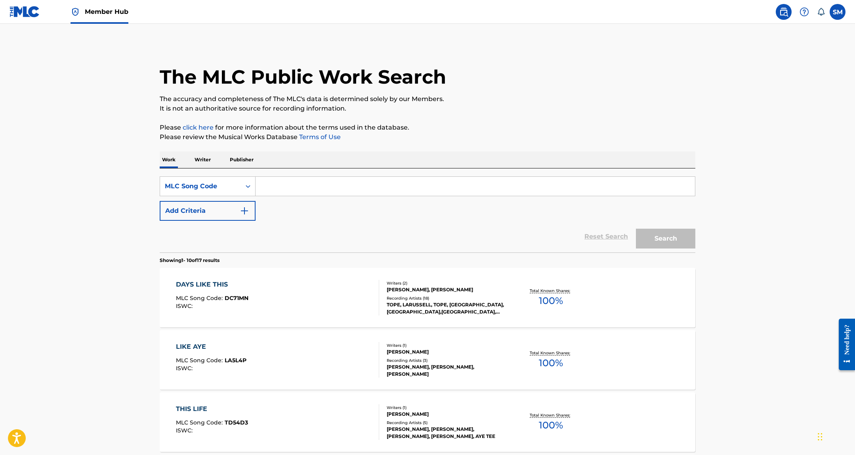
click at [661, 180] on input "Search Form" at bounding box center [474, 186] width 439 height 19
paste input "DA78LW"
type input "DA78LW"
click at [668, 235] on button "Search" at bounding box center [665, 239] width 59 height 20
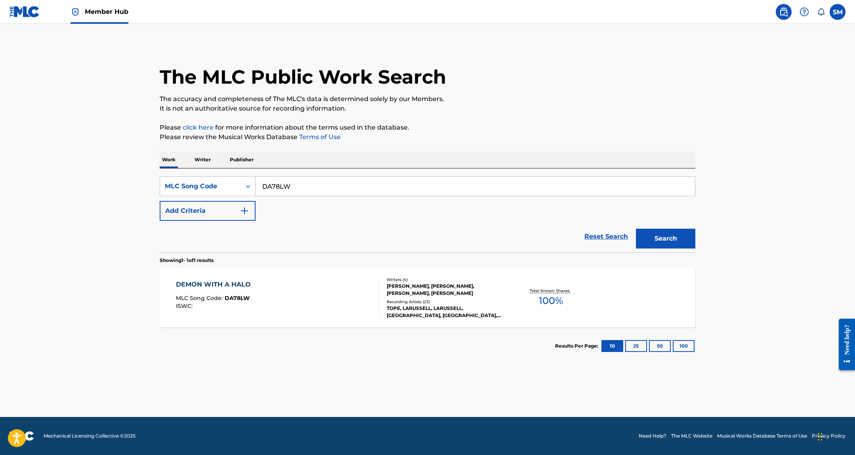
click at [417, 293] on div "ANTHONY RIAN ANDERSON, LARUSSELL THOMAS, LARUSSELL THOMAS, ANTHONY ANDERSON" at bounding box center [447, 289] width 120 height 14
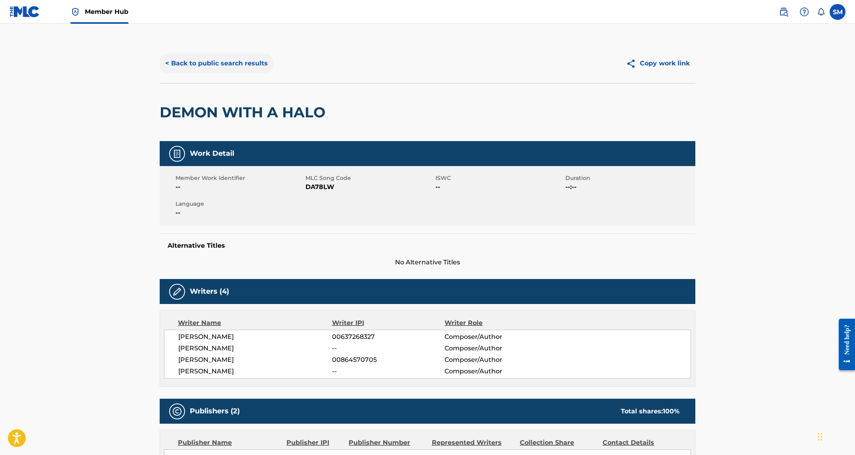
click at [239, 59] on button "< Back to public search results" at bounding box center [217, 63] width 114 height 20
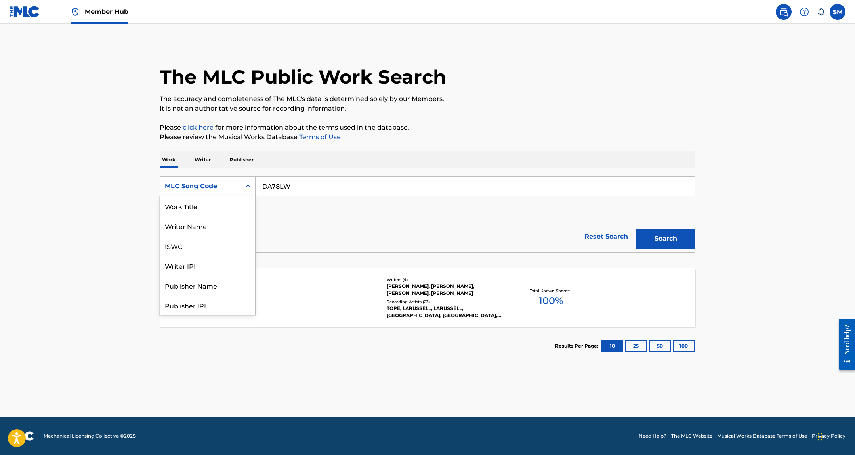
click at [189, 189] on div "MLC Song Code" at bounding box center [200, 186] width 71 height 10
drag, startPoint x: 195, startPoint y: 210, endPoint x: 215, endPoint y: 202, distance: 21.3
click at [196, 210] on div "Work Title" at bounding box center [207, 206] width 95 height 20
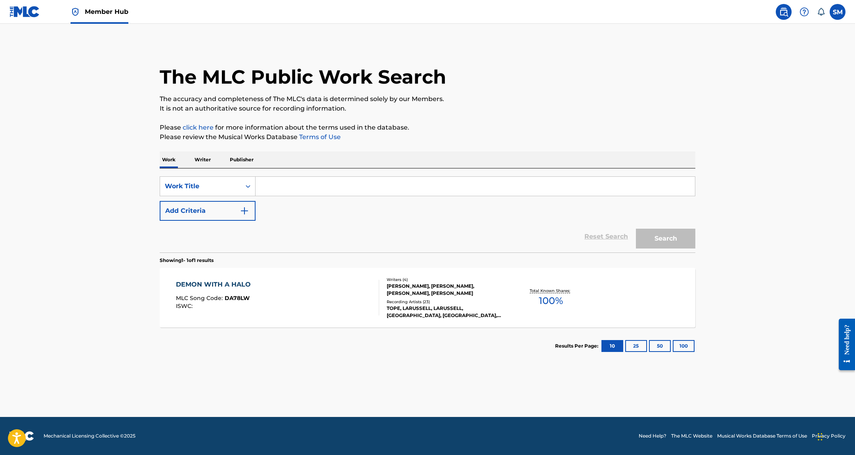
click at [267, 189] on input "Search Form" at bounding box center [474, 186] width 439 height 19
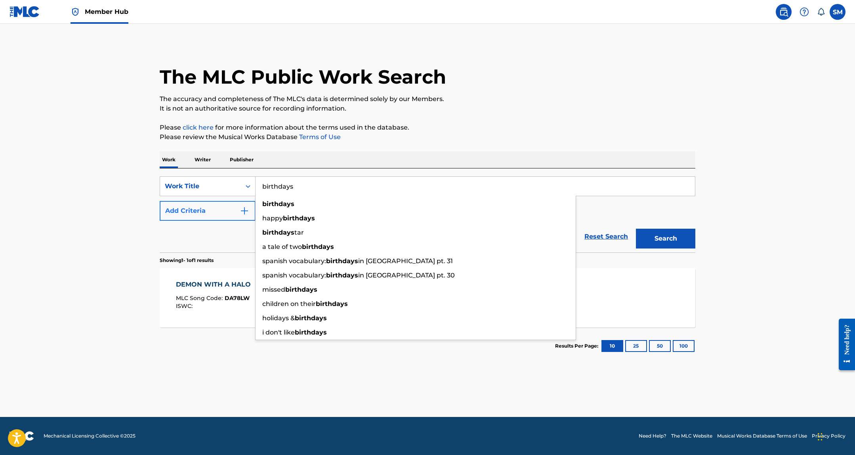
type input "birthdays"
click at [216, 208] on button "Add Criteria" at bounding box center [208, 211] width 96 height 20
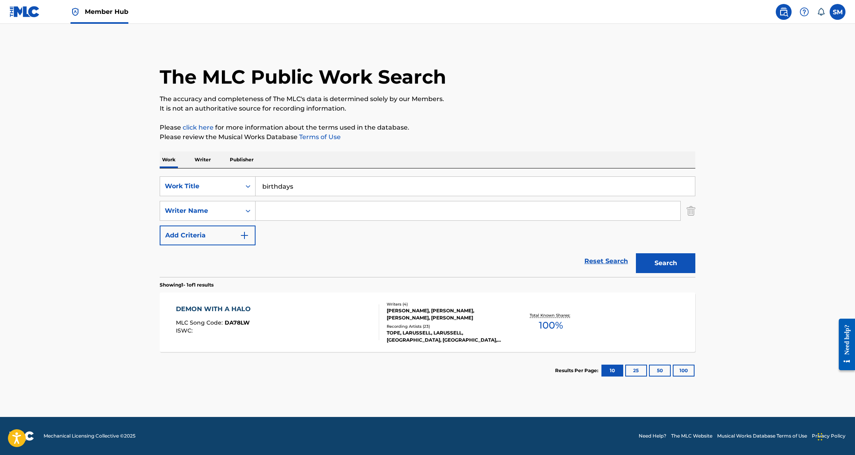
click at [307, 206] on input "Search Form" at bounding box center [467, 210] width 425 height 19
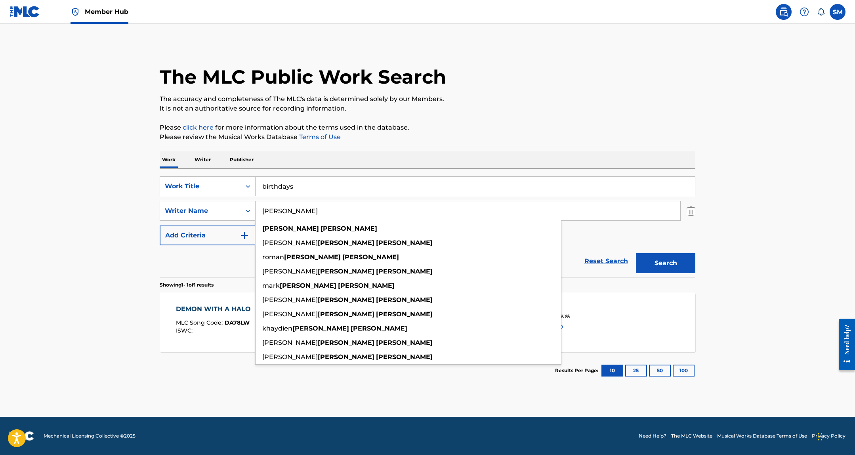
type input "anthony anderson"
click at [636, 253] on button "Search" at bounding box center [665, 263] width 59 height 20
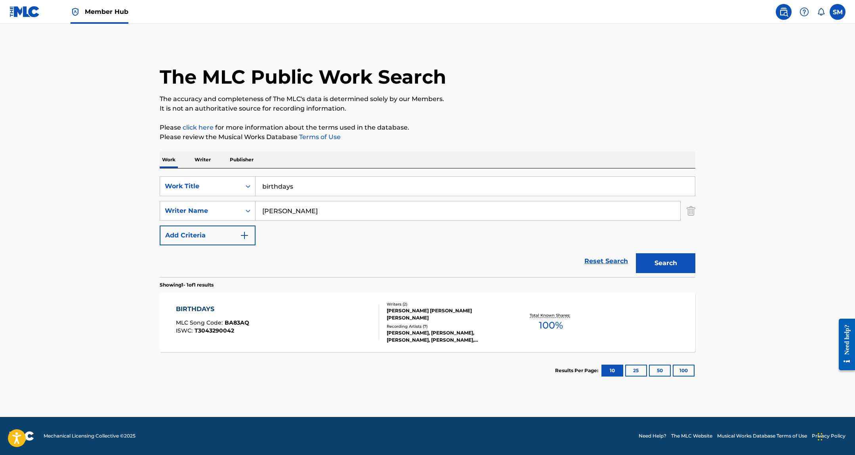
click at [447, 320] on div "ANTHONY RIAN ANDERSON, DUANE ASTEL LAWRENCE" at bounding box center [447, 314] width 120 height 14
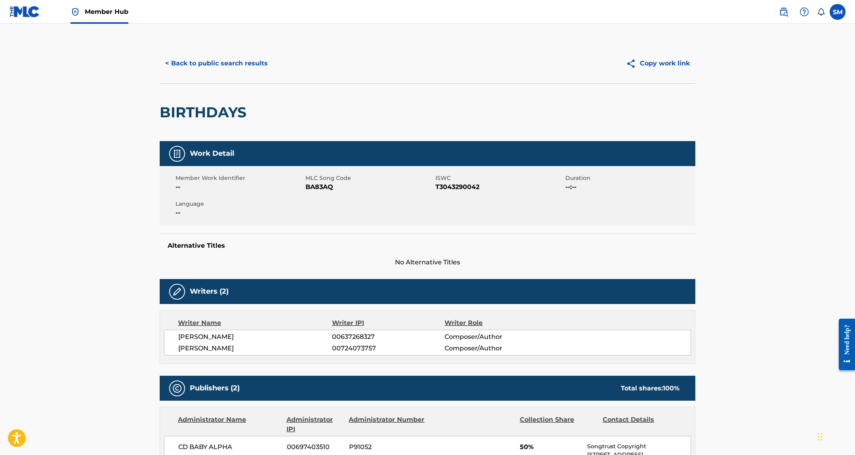
click at [315, 185] on span "BA83AQ" at bounding box center [369, 187] width 128 height 10
copy span "BA83AQ"
click at [221, 67] on button "< Back to public search results" at bounding box center [217, 63] width 114 height 20
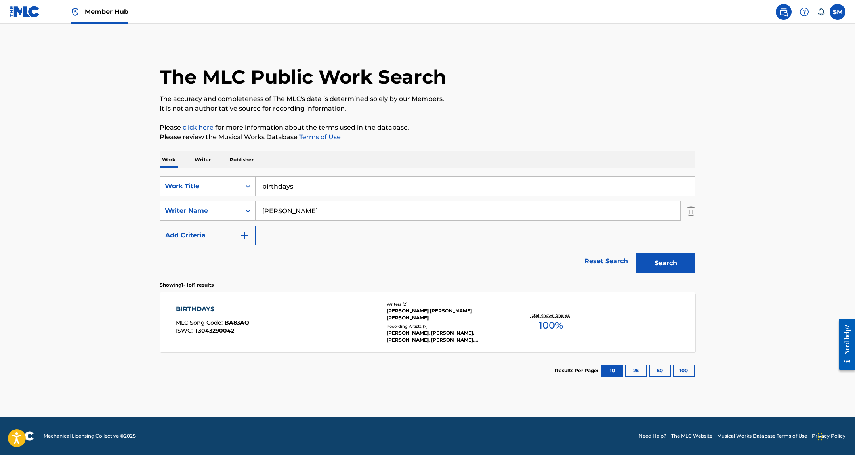
click at [297, 187] on input "birthdays" at bounding box center [474, 186] width 439 height 19
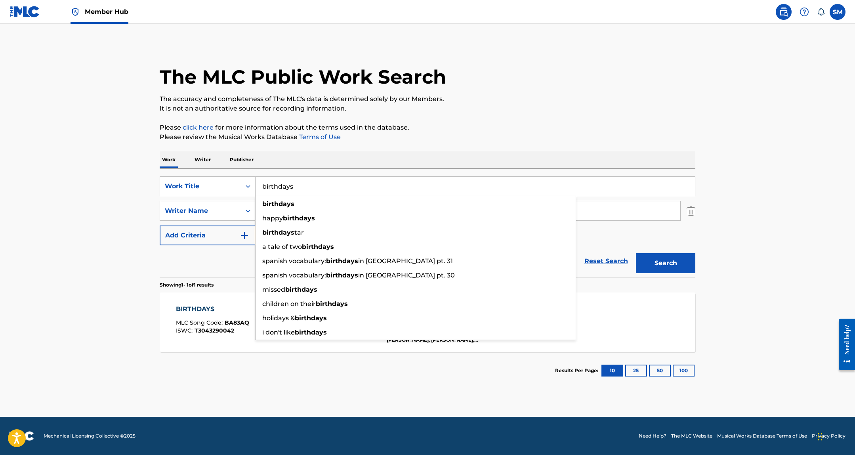
click at [297, 187] on input "birthdays" at bounding box center [474, 186] width 439 height 19
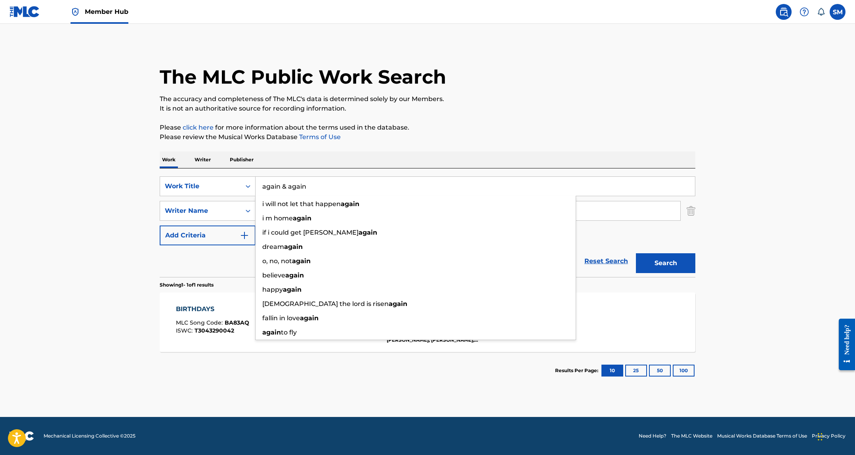
type input "again & again"
click at [636, 253] on button "Search" at bounding box center [665, 263] width 59 height 20
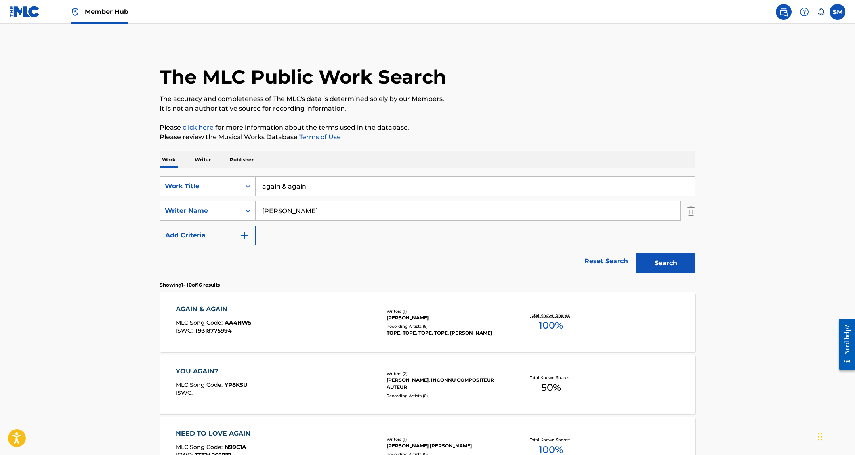
click at [330, 318] on div "AGAIN & AGAIN MLC Song Code : AA4NW5 ISWC : T9318775994" at bounding box center [278, 322] width 204 height 36
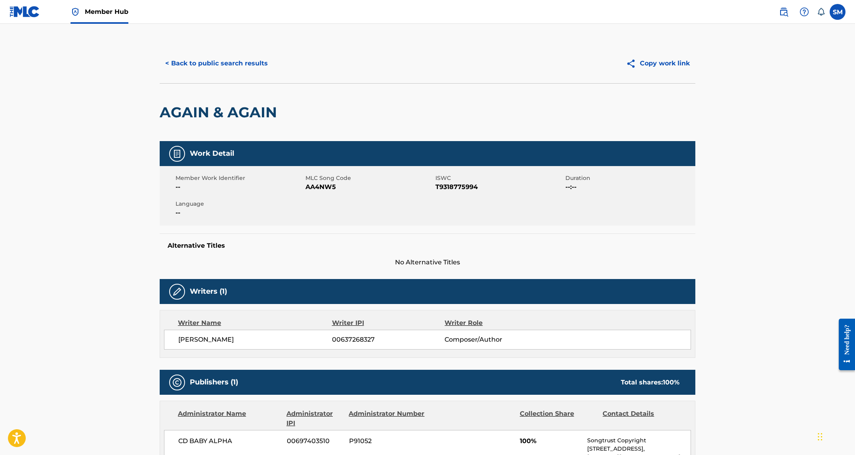
click at [220, 75] on div "< Back to public search results Copy work link" at bounding box center [427, 64] width 535 height 40
click at [234, 65] on button "< Back to public search results" at bounding box center [217, 63] width 114 height 20
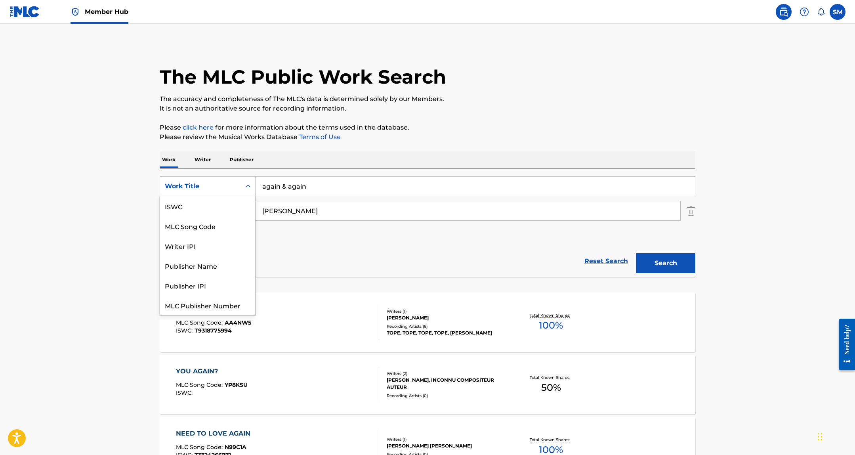
click at [216, 180] on div "Work Title" at bounding box center [200, 186] width 81 height 15
drag, startPoint x: 216, startPoint y: 213, endPoint x: 238, endPoint y: 204, distance: 24.1
click at [217, 213] on div "MLC Song Code" at bounding box center [207, 206] width 95 height 20
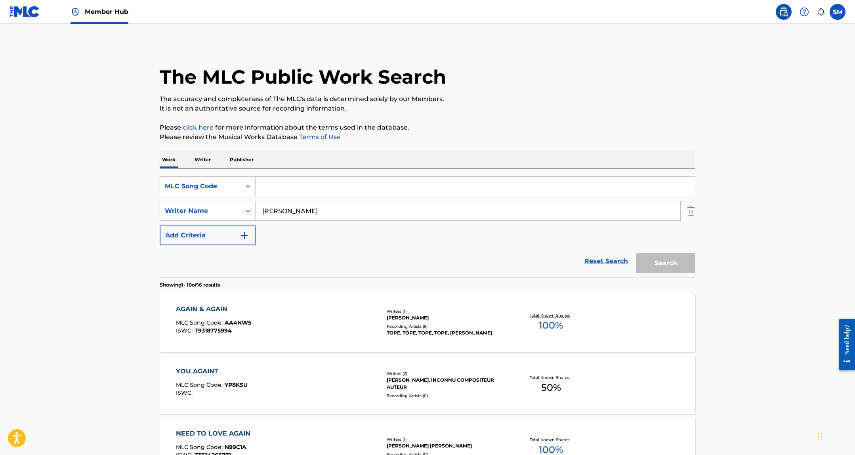
click at [288, 185] on input "Search Form" at bounding box center [474, 186] width 439 height 19
paste input "WB5SXP"
type input "WB5SXP"
click at [692, 206] on img "Search Form" at bounding box center [690, 211] width 9 height 20
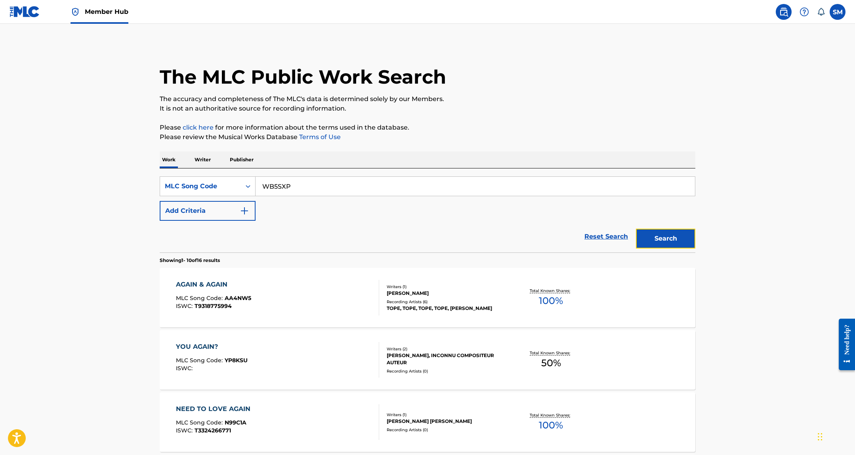
click at [662, 231] on button "Search" at bounding box center [665, 239] width 59 height 20
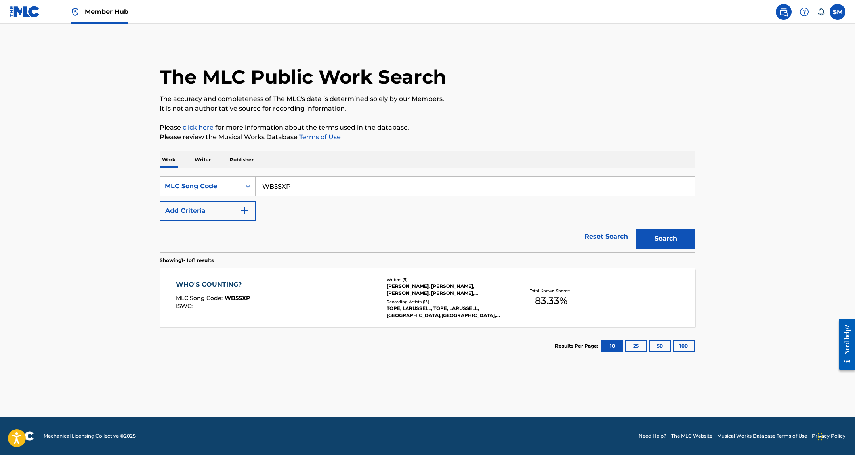
click at [453, 282] on div "ANTHONY RIAN ANDERSON, LARUSSELL THOMAS, LARUSSELL THOMAS, ANTHONY ANDERSON, ZA…" at bounding box center [447, 289] width 120 height 14
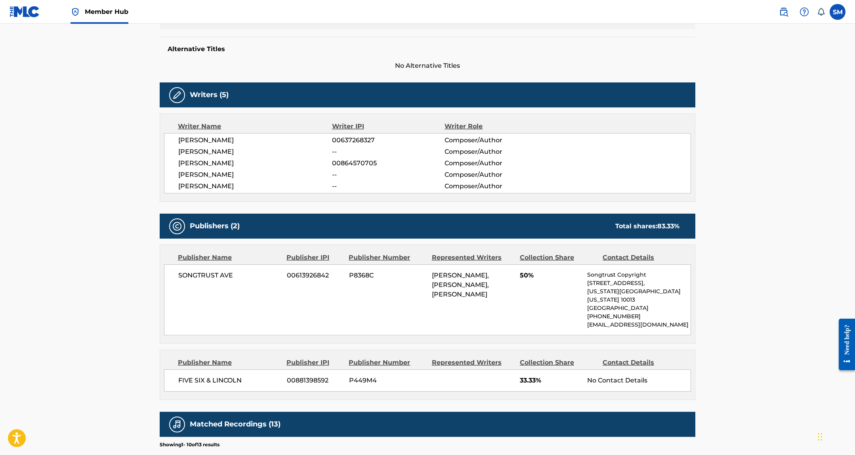
scroll to position [229, 0]
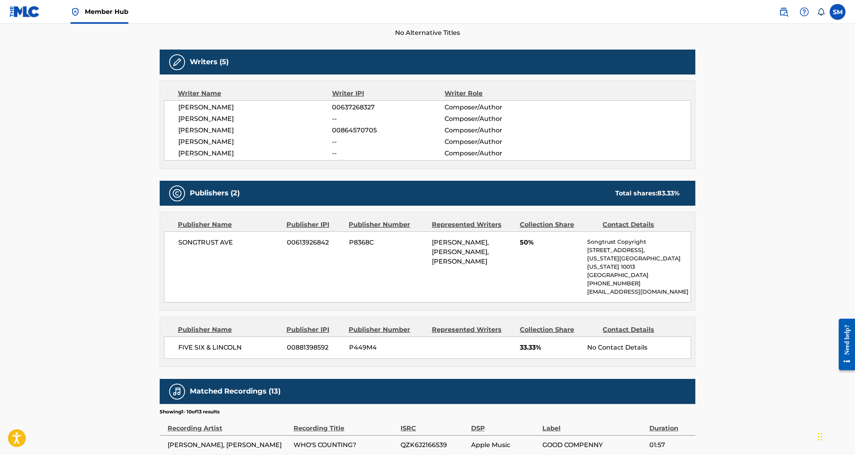
click at [446, 254] on span "LARUSSELL THOMAS, ANTHONY RIAN ANDERSON, LARUSSELL THOMAS" at bounding box center [460, 251] width 57 height 27
click at [459, 244] on span "LARUSSELL THOMAS, ANTHONY RIAN ANDERSON, LARUSSELL THOMAS" at bounding box center [460, 251] width 57 height 27
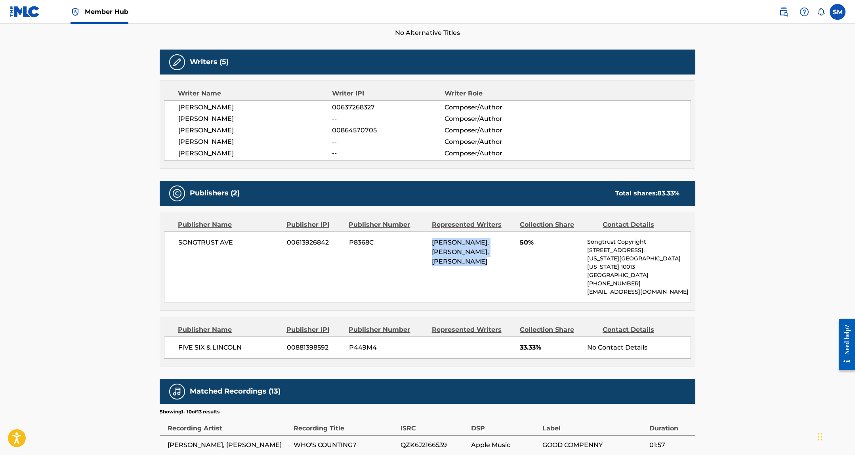
click at [459, 244] on span "LARUSSELL THOMAS, ANTHONY RIAN ANDERSON, LARUSSELL THOMAS" at bounding box center [460, 251] width 57 height 27
click at [452, 256] on div "LARUSSELL THOMAS, ANTHONY RIAN ANDERSON, LARUSSELL THOMAS" at bounding box center [473, 252] width 82 height 29
click at [446, 265] on span "LARUSSELL THOMAS, ANTHONY RIAN ANDERSON, LARUSSELL THOMAS" at bounding box center [460, 251] width 57 height 27
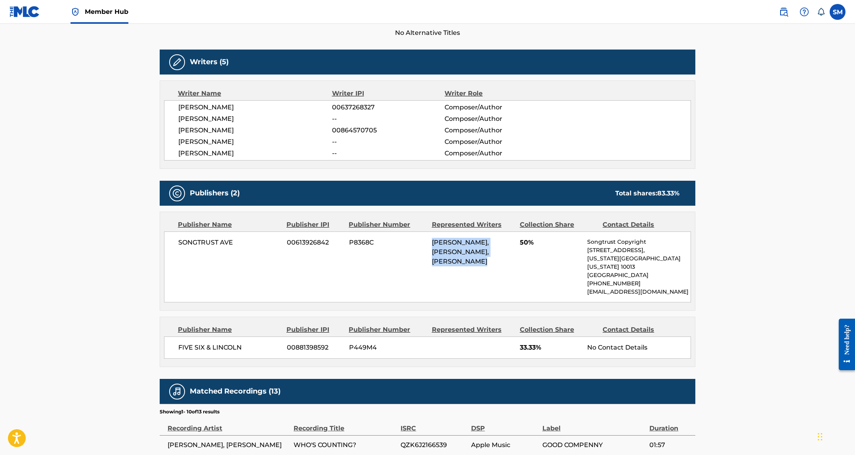
click at [446, 265] on span "LARUSSELL THOMAS, ANTHONY RIAN ANDERSON, LARUSSELL THOMAS" at bounding box center [460, 251] width 57 height 27
click at [448, 256] on div "LARUSSELL THOMAS, ANTHONY RIAN ANDERSON, LARUSSELL THOMAS" at bounding box center [473, 252] width 82 height 29
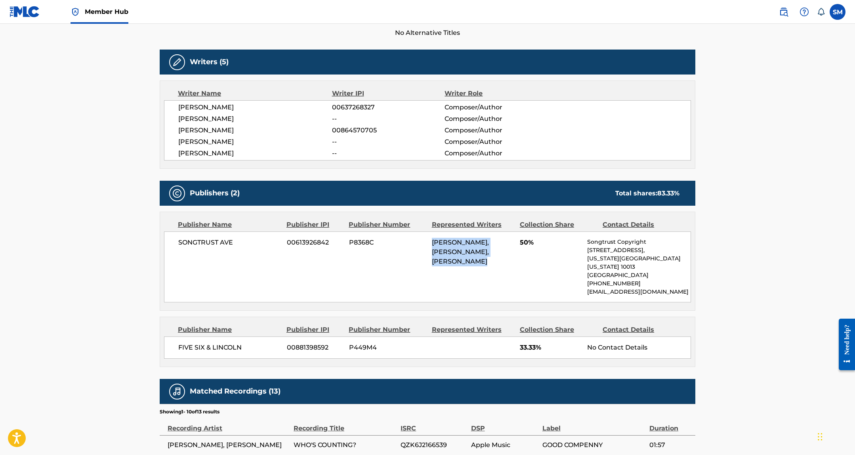
click at [447, 263] on span "LARUSSELL THOMAS, ANTHONY RIAN ANDERSON, LARUSSELL THOMAS" at bounding box center [460, 251] width 57 height 27
click at [470, 250] on span "LARUSSELL THOMAS, ANTHONY RIAN ANDERSON, LARUSSELL THOMAS" at bounding box center [460, 251] width 57 height 27
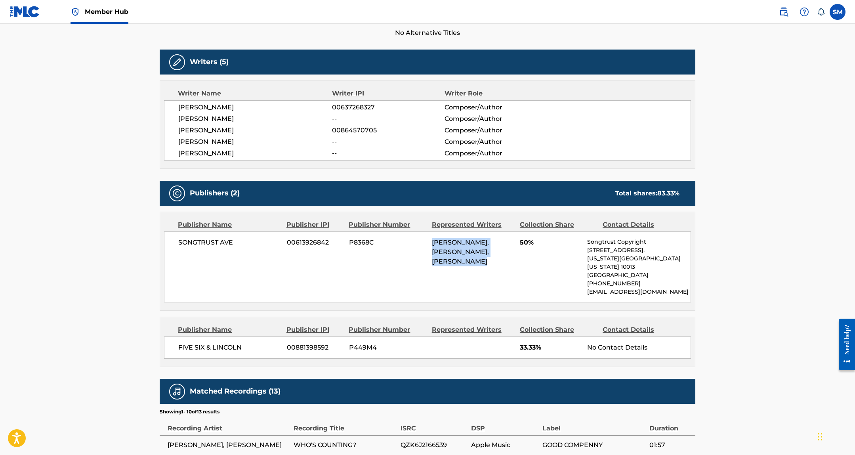
click at [470, 250] on span "LARUSSELL THOMAS, ANTHONY RIAN ANDERSON, LARUSSELL THOMAS" at bounding box center [460, 251] width 57 height 27
click at [460, 250] on span "LARUSSELL THOMAS, ANTHONY RIAN ANDERSON, LARUSSELL THOMAS" at bounding box center [460, 251] width 57 height 27
click at [484, 253] on div "LARUSSELL THOMAS, ANTHONY RIAN ANDERSON, LARUSSELL THOMAS" at bounding box center [473, 252] width 82 height 29
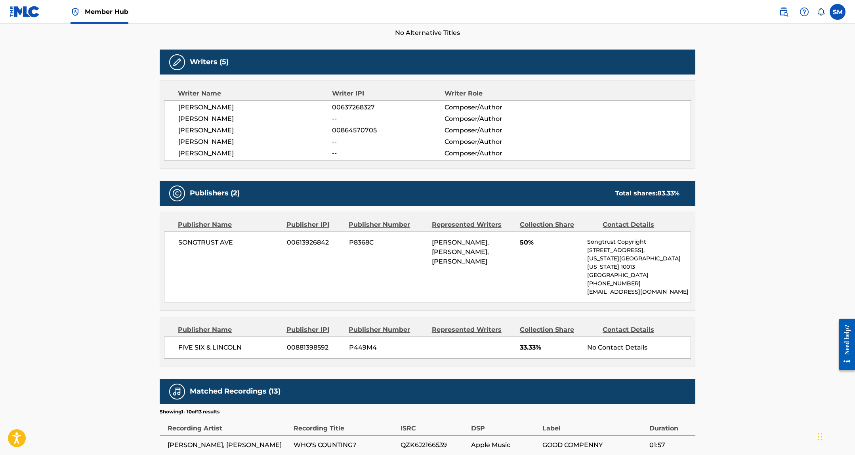
click at [453, 254] on span "LARUSSELL THOMAS, ANTHONY RIAN ANDERSON, LARUSSELL THOMAS" at bounding box center [460, 251] width 57 height 27
drag, startPoint x: 453, startPoint y: 254, endPoint x: 505, endPoint y: 260, distance: 52.6
click at [453, 254] on span "LARUSSELL THOMAS, ANTHONY RIAN ANDERSON, LARUSSELL THOMAS" at bounding box center [460, 251] width 57 height 27
click at [489, 260] on span "LARUSSELL THOMAS, ANTHONY RIAN ANDERSON, LARUSSELL THOMAS" at bounding box center [460, 251] width 57 height 27
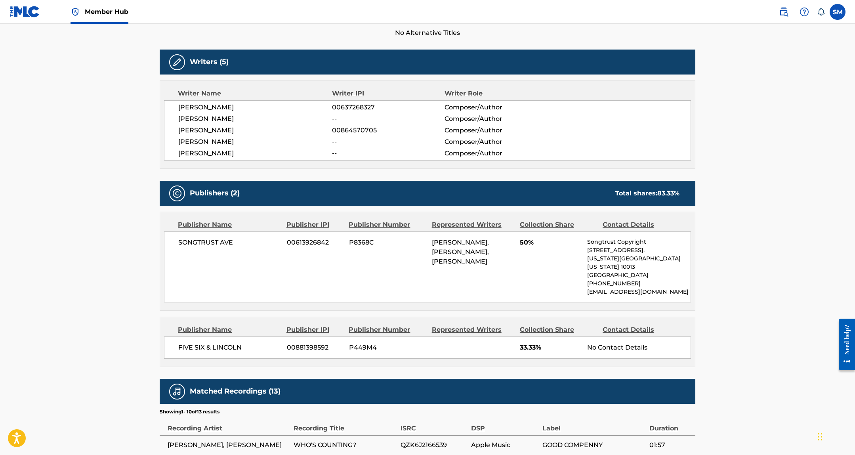
click at [447, 255] on span "LARUSSELL THOMAS, ANTHONY RIAN ANDERSON, LARUSSELL THOMAS" at bounding box center [460, 251] width 57 height 27
click at [480, 257] on span "LARUSSELL THOMAS, ANTHONY RIAN ANDERSON, LARUSSELL THOMAS" at bounding box center [460, 251] width 57 height 27
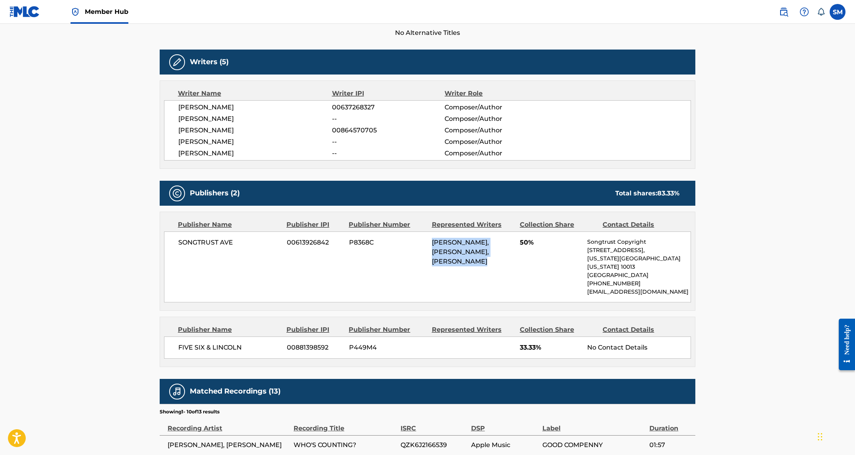
click at [480, 257] on span "LARUSSELL THOMAS, ANTHONY RIAN ANDERSON, LARUSSELL THOMAS" at bounding box center [460, 251] width 57 height 27
click at [433, 258] on span "LARUSSELL THOMAS, ANTHONY RIAN ANDERSON, LARUSSELL THOMAS" at bounding box center [460, 251] width 57 height 27
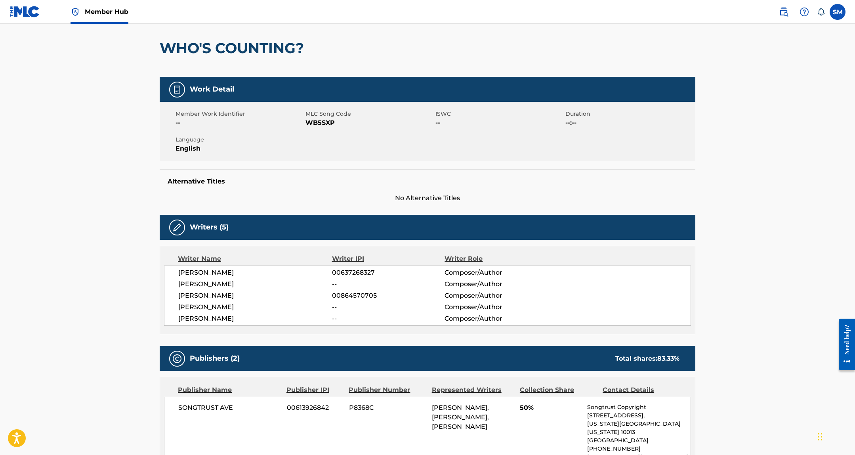
scroll to position [0, 0]
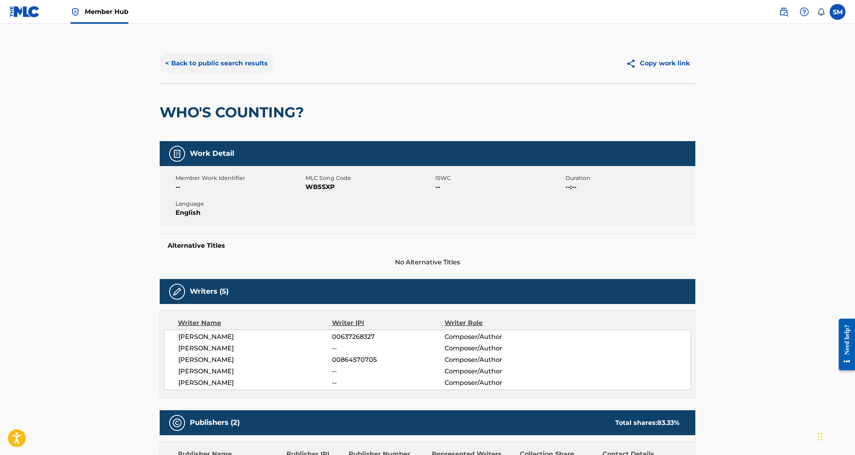
click at [203, 71] on button "< Back to public search results" at bounding box center [217, 63] width 114 height 20
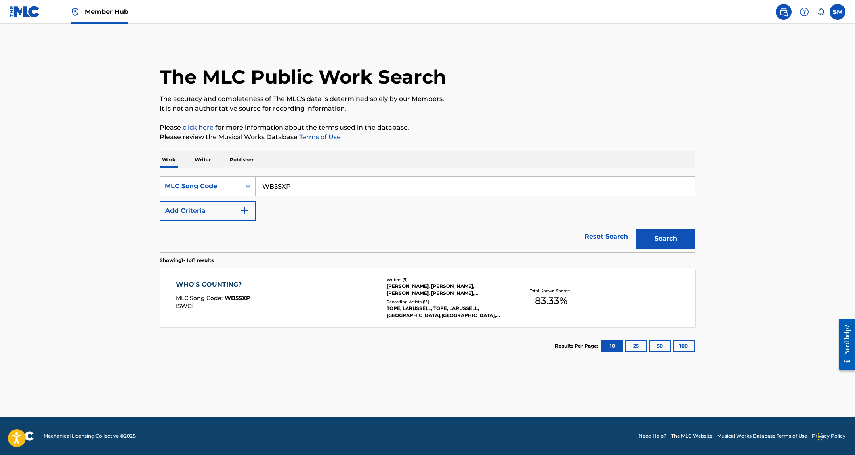
click at [333, 182] on input "WB5SXP" at bounding box center [474, 186] width 439 height 19
drag, startPoint x: 333, startPoint y: 183, endPoint x: 644, endPoint y: 211, distance: 312.2
click at [333, 183] on input "WB5SXP" at bounding box center [474, 186] width 439 height 19
paste input "EA4S3B"
type input "EA4S3B"
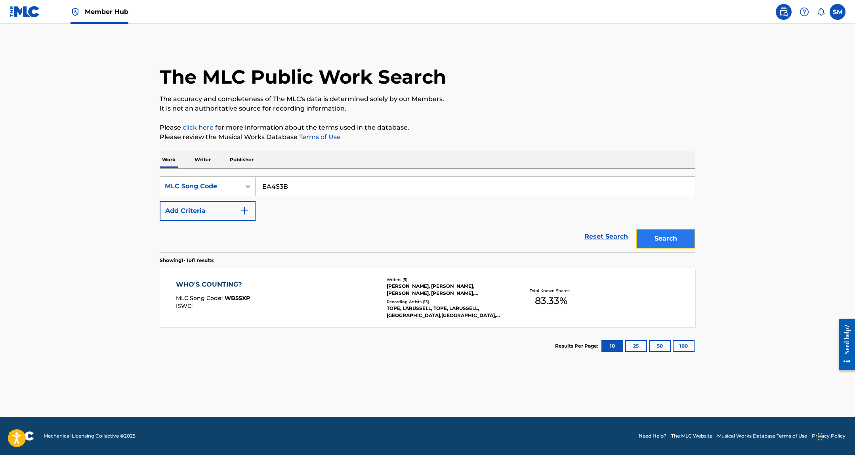
click at [676, 241] on button "Search" at bounding box center [665, 239] width 59 height 20
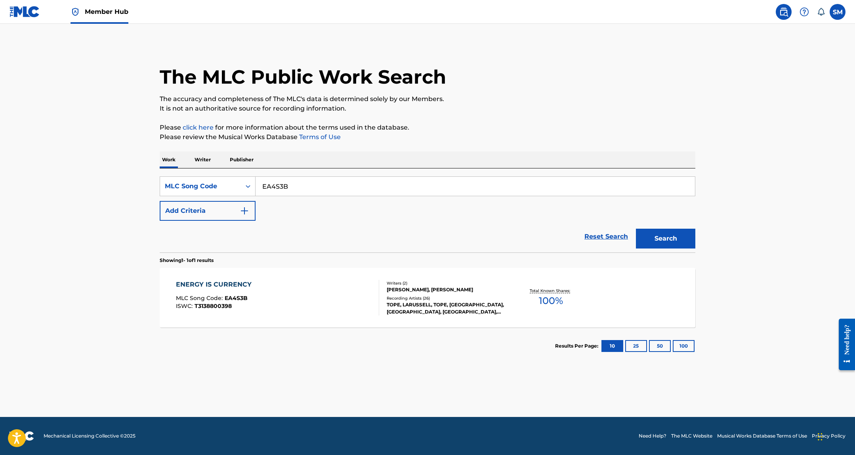
click at [421, 297] on div "Recording Artists ( 26 )" at bounding box center [447, 298] width 120 height 6
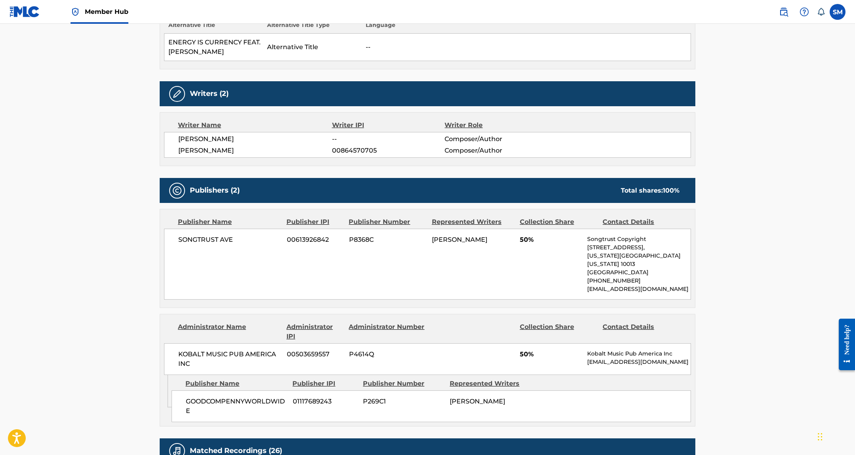
scroll to position [274, 0]
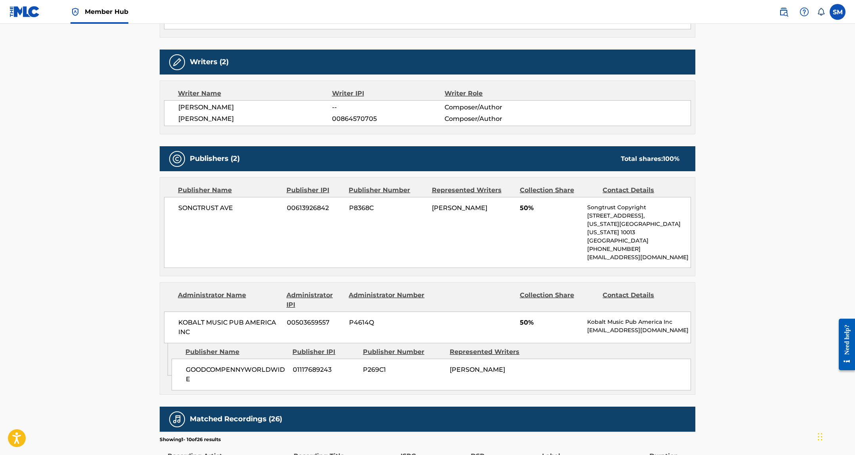
click at [356, 212] on span "P8368C" at bounding box center [387, 208] width 77 height 10
click at [233, 206] on span "SONGTRUST AVE" at bounding box center [229, 208] width 103 height 10
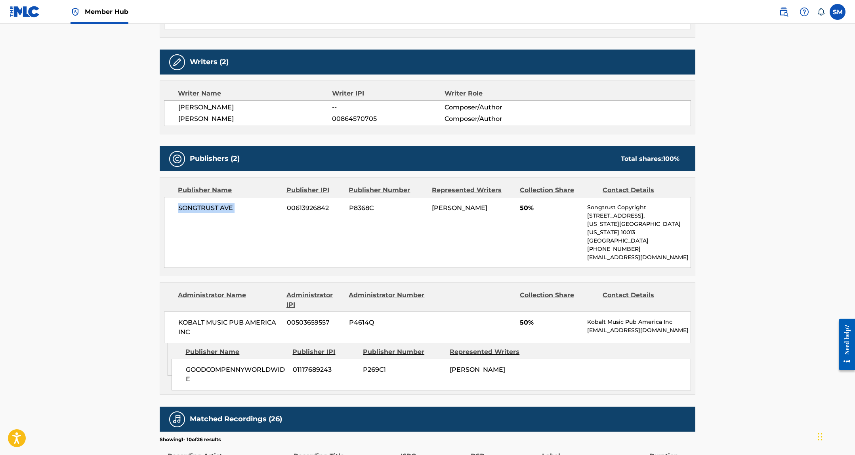
click at [233, 206] on span "SONGTRUST AVE" at bounding box center [229, 208] width 103 height 10
click at [220, 207] on span "SONGTRUST AVE" at bounding box center [229, 208] width 103 height 10
click at [219, 207] on span "SONGTRUST AVE" at bounding box center [229, 208] width 103 height 10
drag, startPoint x: 219, startPoint y: 207, endPoint x: 371, endPoint y: 208, distance: 152.1
click at [224, 208] on span "SONGTRUST AVE" at bounding box center [229, 208] width 103 height 10
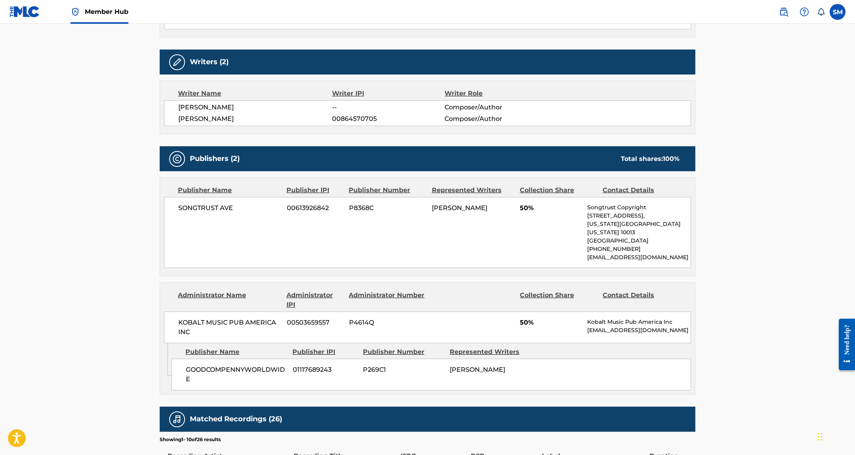
click at [343, 208] on div "SONGTRUST AVE 00613926842 P8368C LARUSSELL THOMAS 50% Songtrust Copyright 155 6…" at bounding box center [427, 232] width 527 height 71
click at [325, 208] on span "00613926842" at bounding box center [315, 208] width 56 height 10
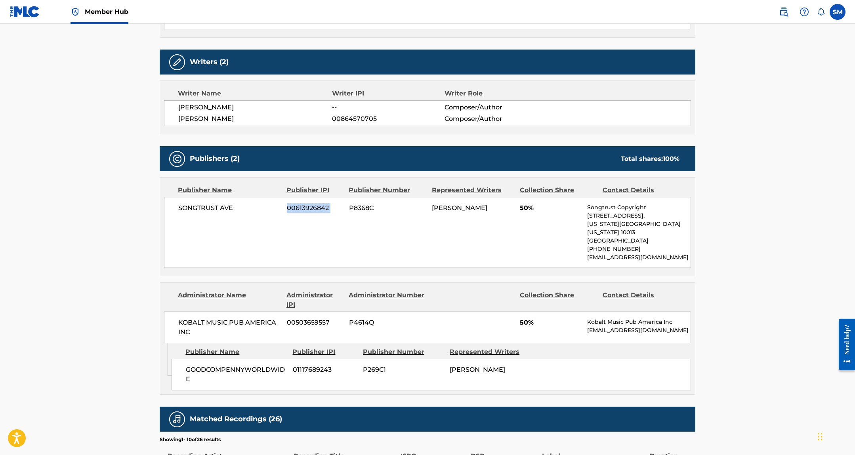
drag, startPoint x: 325, startPoint y: 208, endPoint x: 377, endPoint y: 209, distance: 51.9
click at [325, 208] on span "00613926842" at bounding box center [315, 208] width 56 height 10
click at [377, 209] on span "P8368C" at bounding box center [387, 208] width 77 height 10
click at [352, 210] on span "P8368C" at bounding box center [387, 208] width 77 height 10
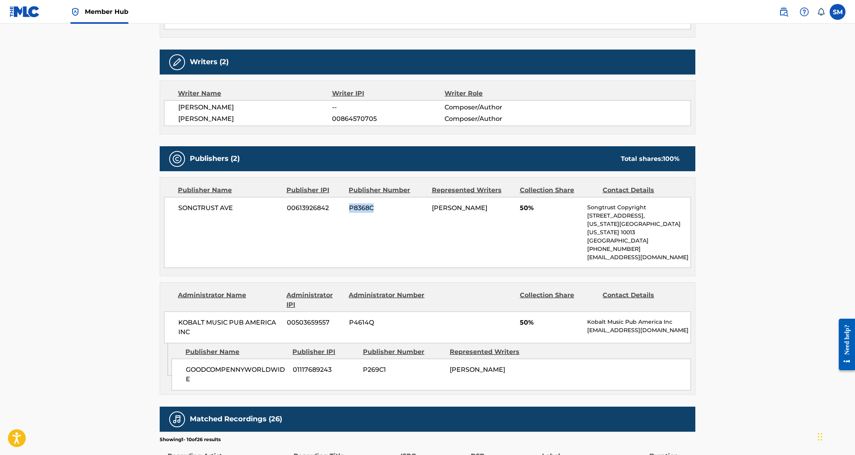
drag, startPoint x: 352, startPoint y: 210, endPoint x: 452, endPoint y: 243, distance: 104.7
click at [353, 210] on span "P8368C" at bounding box center [387, 208] width 77 height 10
click at [457, 246] on div "SONGTRUST AVE 00613926842 P8368C LARUSSELL THOMAS 50% Songtrust Copyright 155 6…" at bounding box center [427, 232] width 527 height 71
click at [478, 211] on span "LARUSSELL THOMAS" at bounding box center [459, 208] width 55 height 8
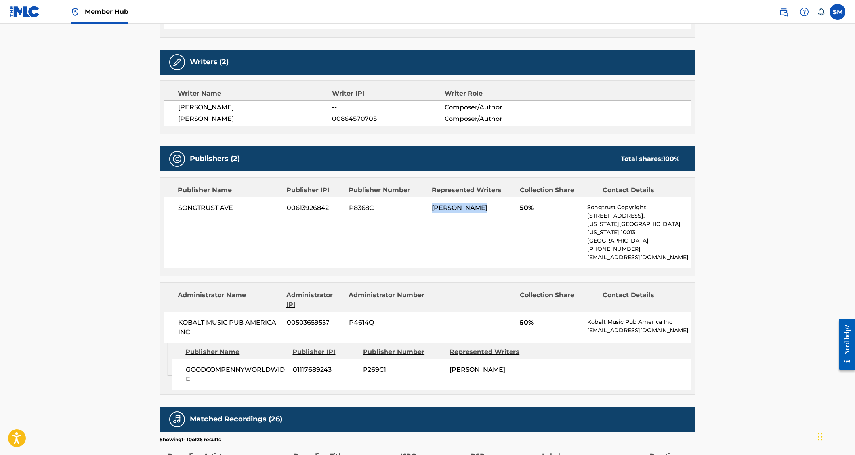
click at [478, 211] on span "LARUSSELL THOMAS" at bounding box center [459, 208] width 55 height 8
click at [521, 211] on span "50%" at bounding box center [550, 208] width 61 height 10
click at [543, 211] on span "50%" at bounding box center [550, 208] width 61 height 10
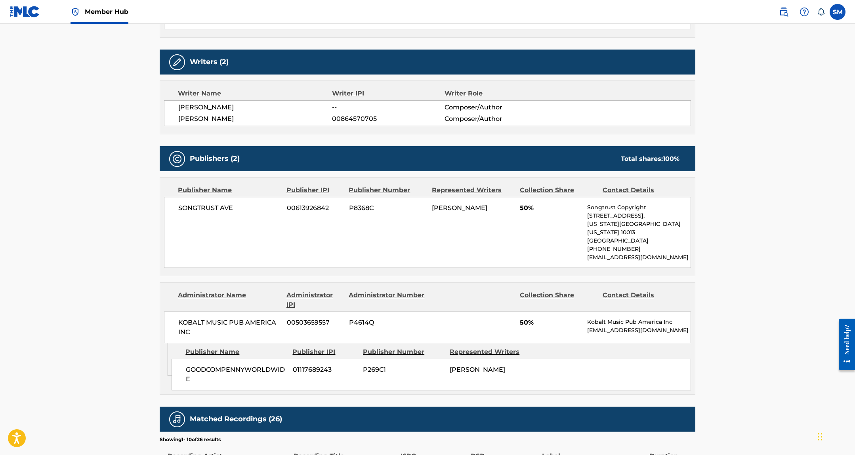
click at [479, 366] on div "LARUSSELL THOMAS" at bounding box center [490, 370] width 81 height 10
click at [527, 365] on div "LARUSSELL THOMAS" at bounding box center [490, 370] width 81 height 10
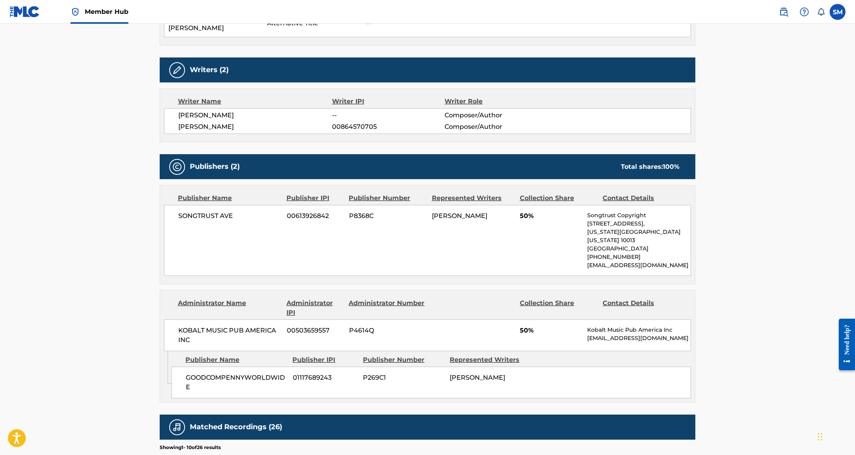
scroll to position [0, 0]
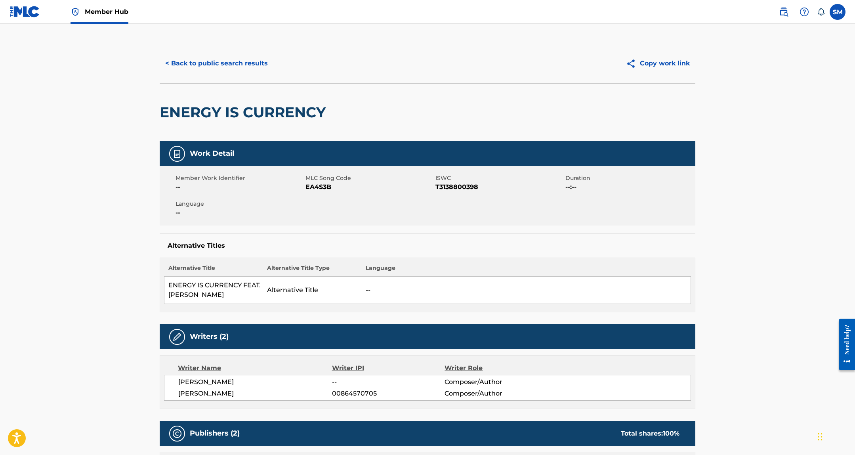
click at [176, 114] on h2 "ENERGY IS CURRENCY" at bounding box center [245, 112] width 170 height 18
click at [219, 70] on button "< Back to public search results" at bounding box center [217, 63] width 114 height 20
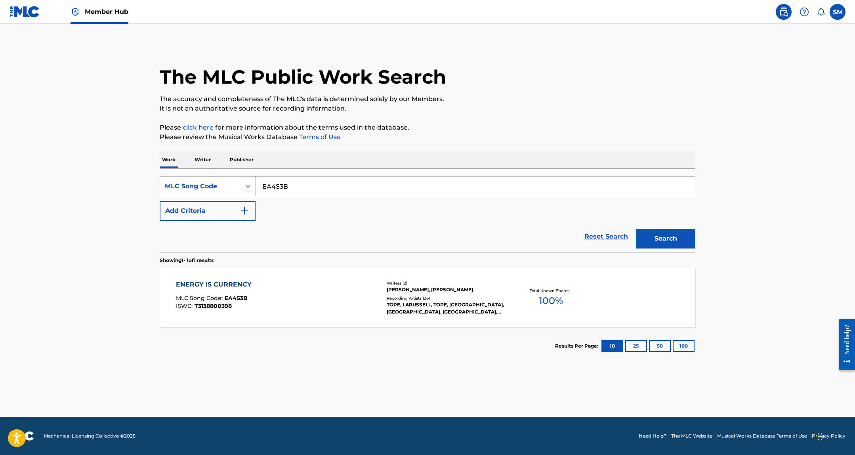
click at [275, 181] on input "EA4S3B" at bounding box center [474, 186] width 439 height 19
paste input "TW99QU"
type input "TW99QU"
click at [675, 236] on button "Search" at bounding box center [665, 239] width 59 height 20
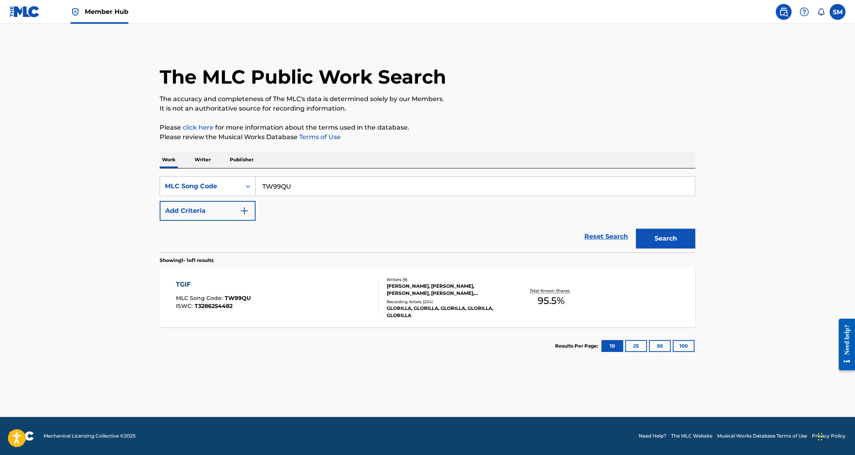
click at [440, 299] on div "Recording Artists ( 224 )" at bounding box center [447, 302] width 120 height 6
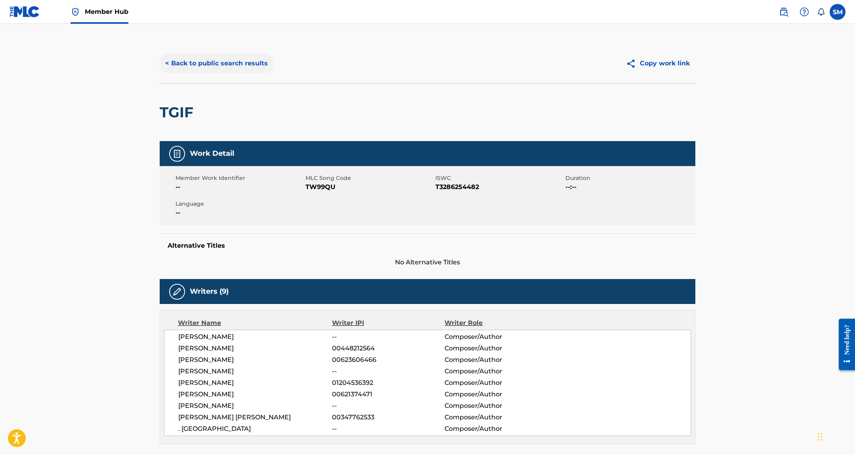
click at [235, 63] on button "< Back to public search results" at bounding box center [217, 63] width 114 height 20
